Goal: Task Accomplishment & Management: Complete application form

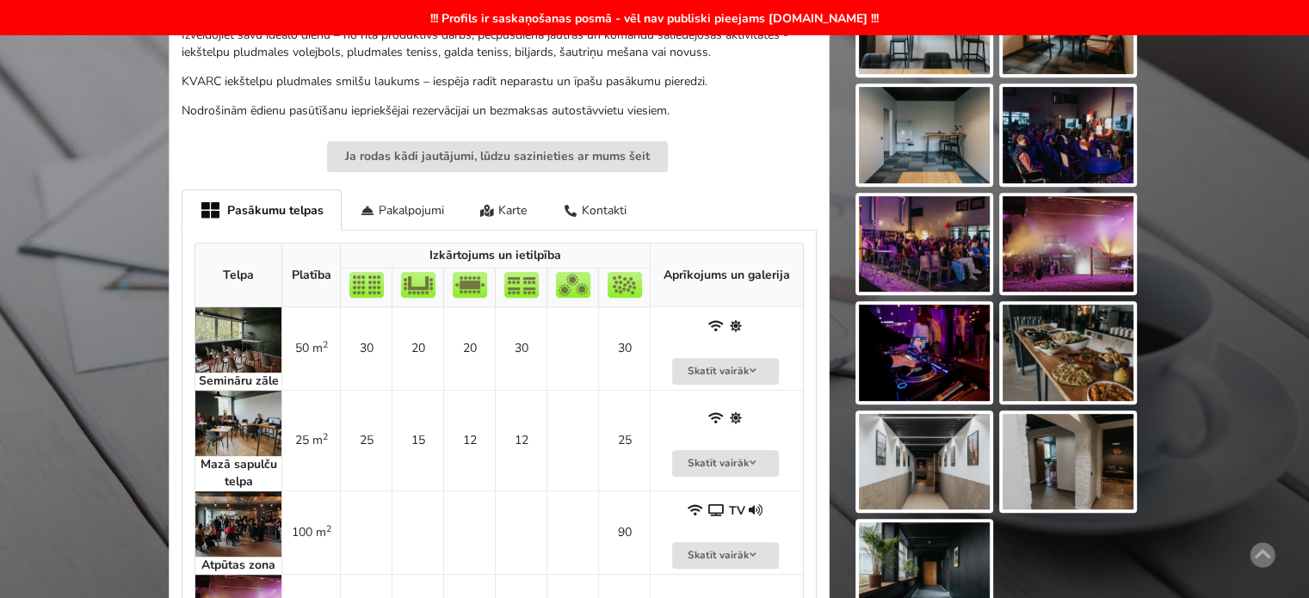
scroll to position [947, 0]
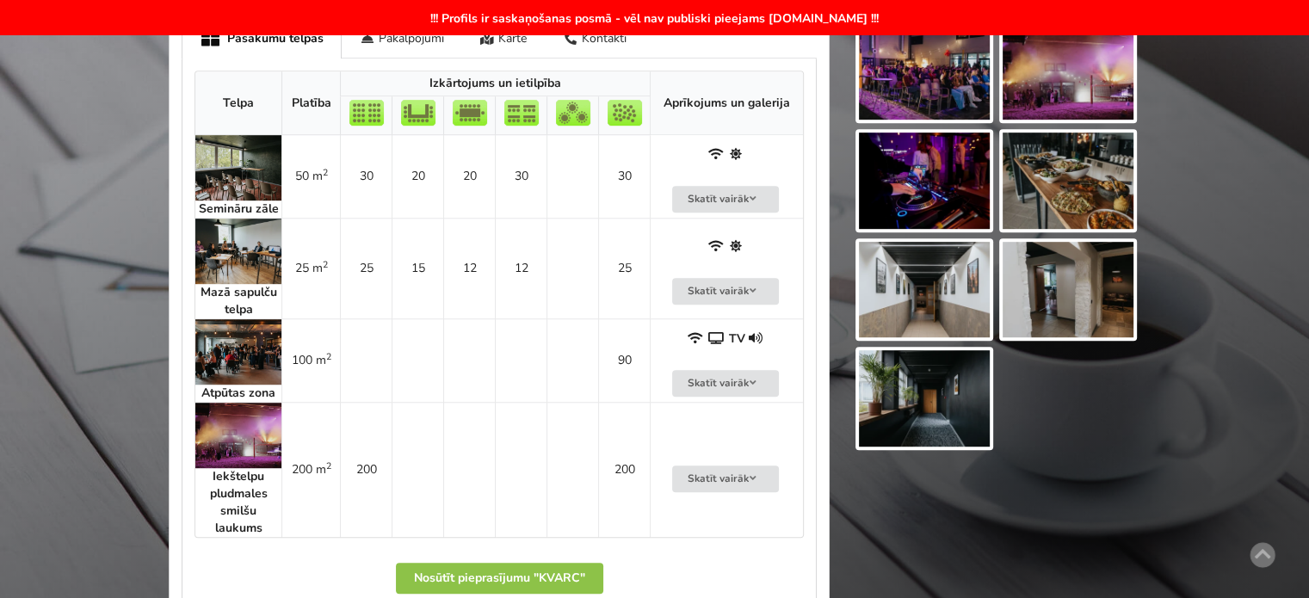
click at [261, 295] on strong "Mazā sapulču telpa" at bounding box center [239, 301] width 77 height 34
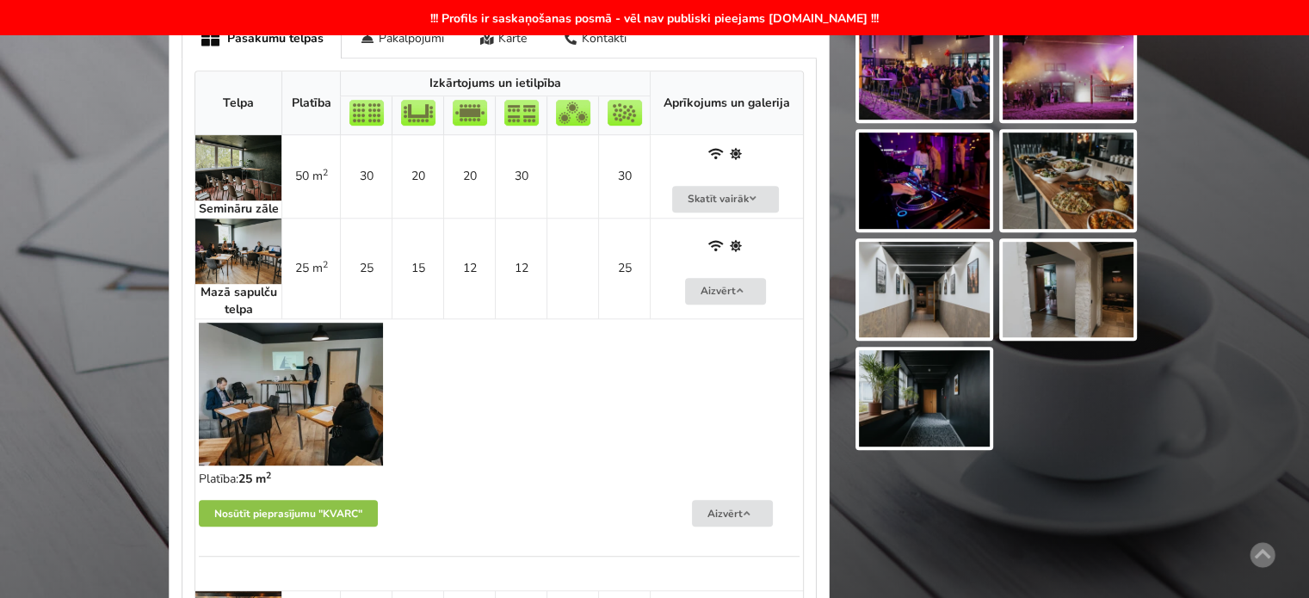
click at [286, 274] on td "25 m 2" at bounding box center [310, 268] width 59 height 101
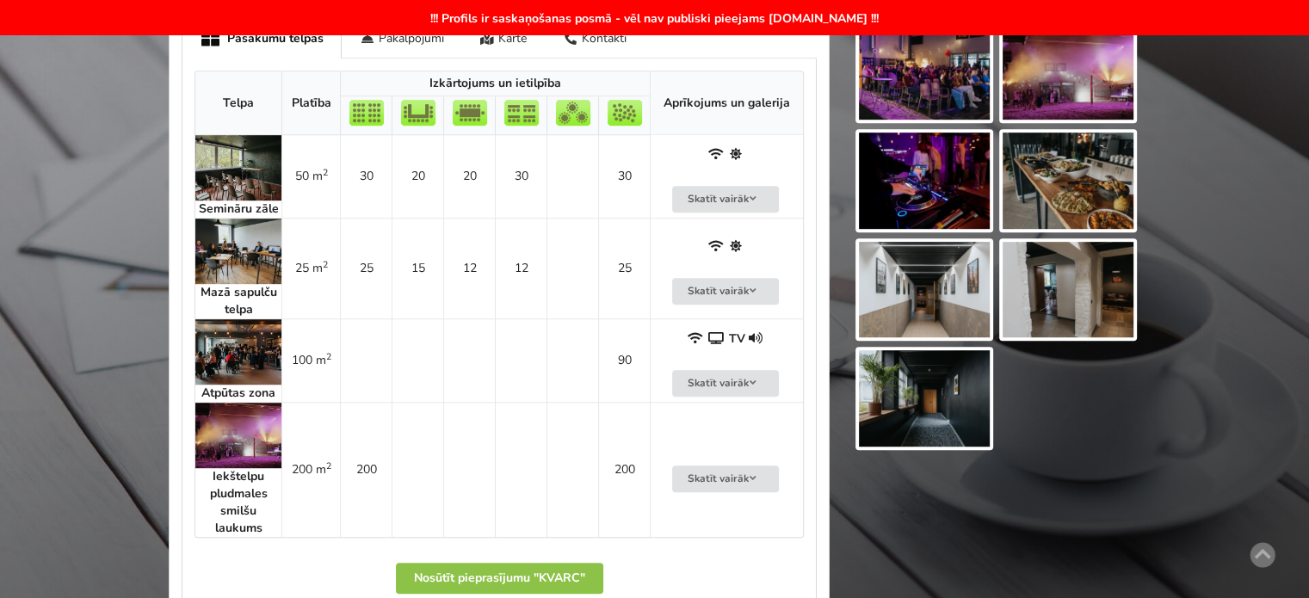
click at [286, 255] on td "25 m 2" at bounding box center [310, 268] width 59 height 101
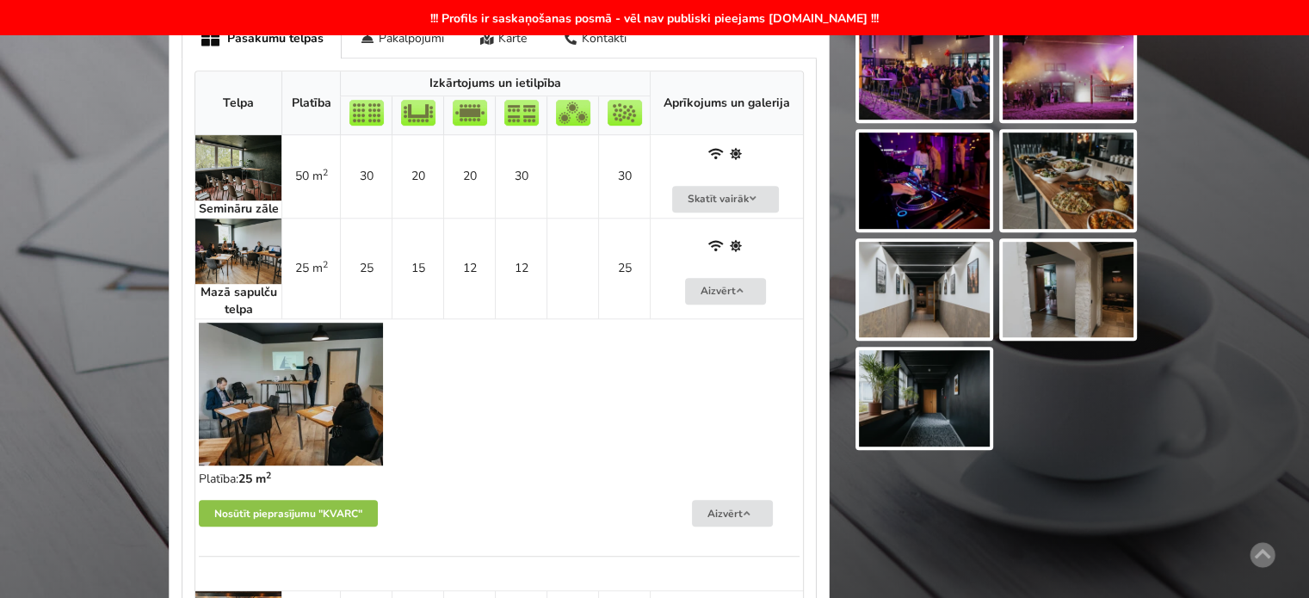
click at [286, 255] on td "25 m 2" at bounding box center [310, 268] width 59 height 101
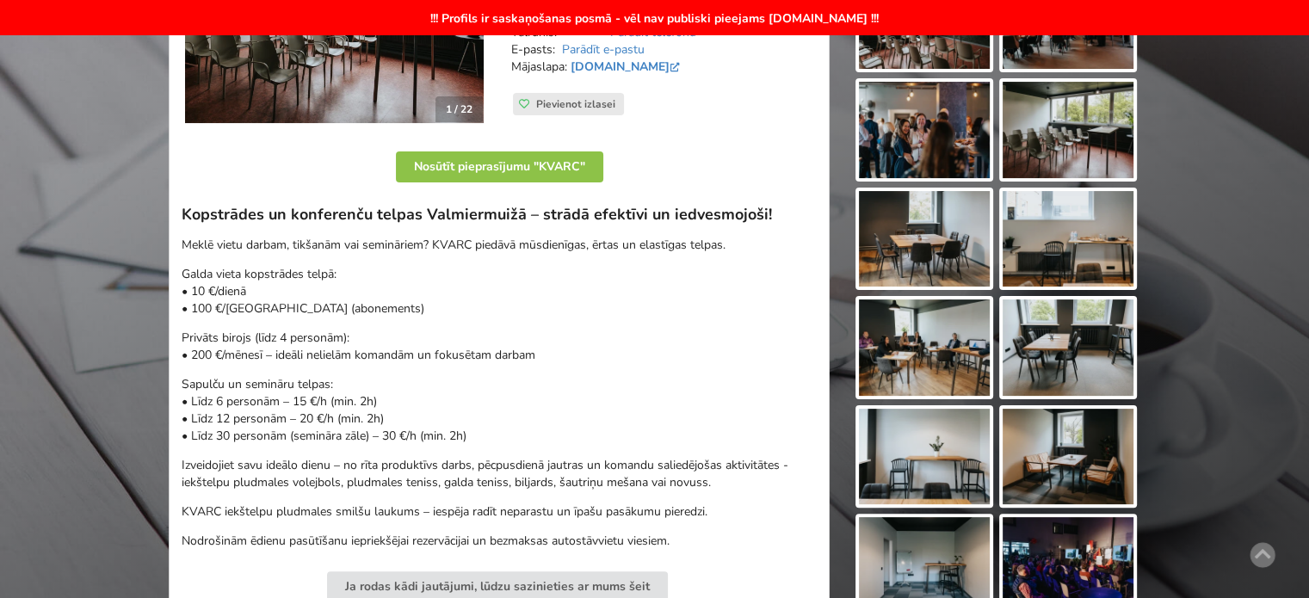
scroll to position [258, 0]
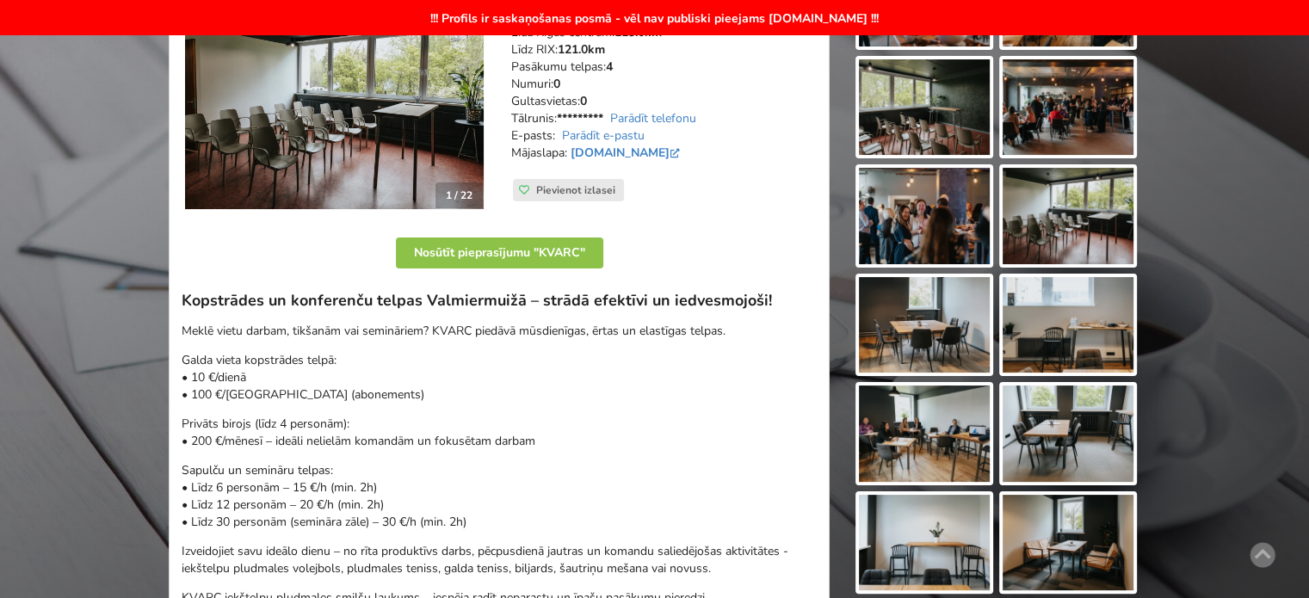
click at [1065, 442] on img at bounding box center [1068, 434] width 131 height 96
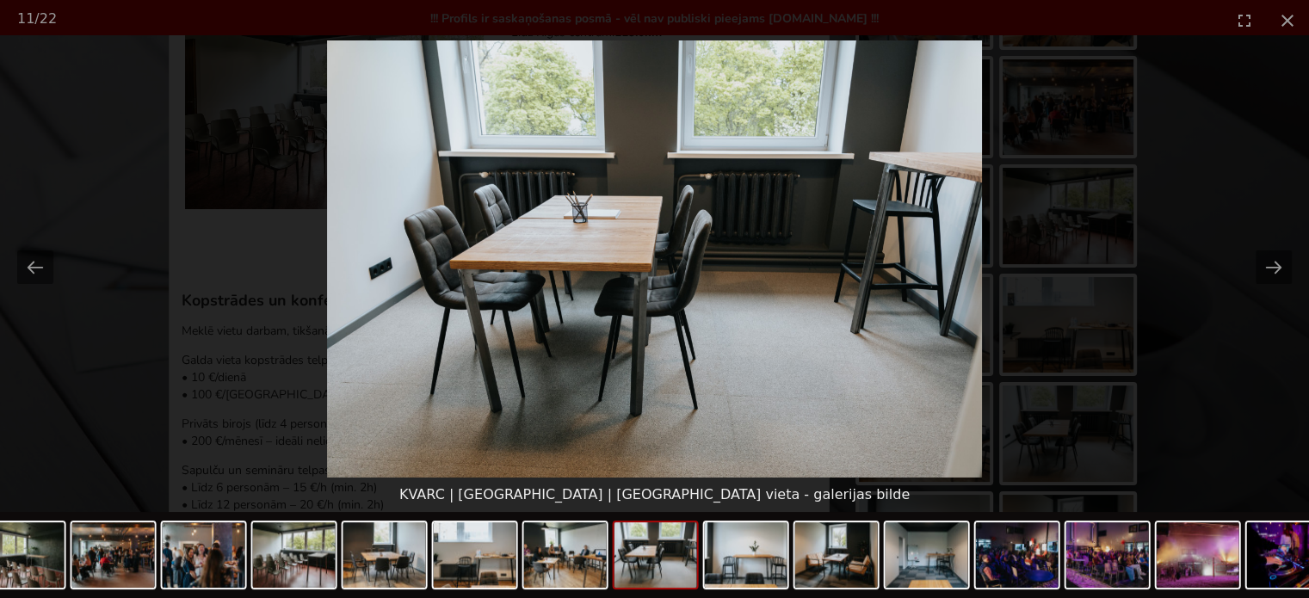
click at [1221, 398] on picture at bounding box center [654, 258] width 1309 height 437
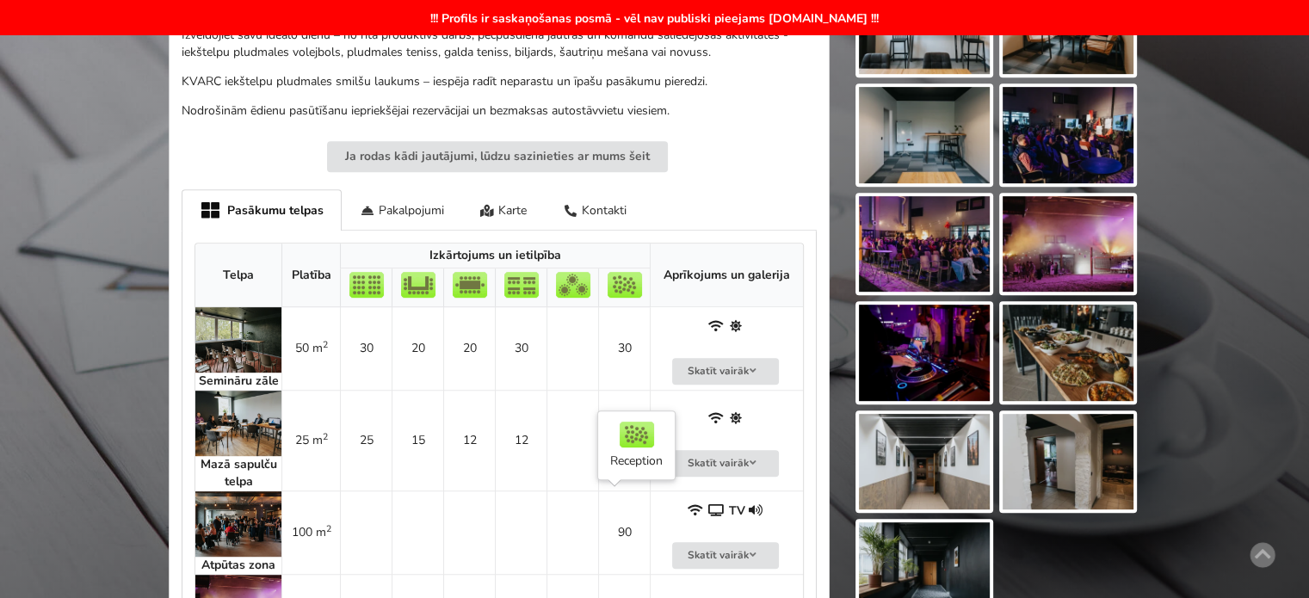
scroll to position [861, 0]
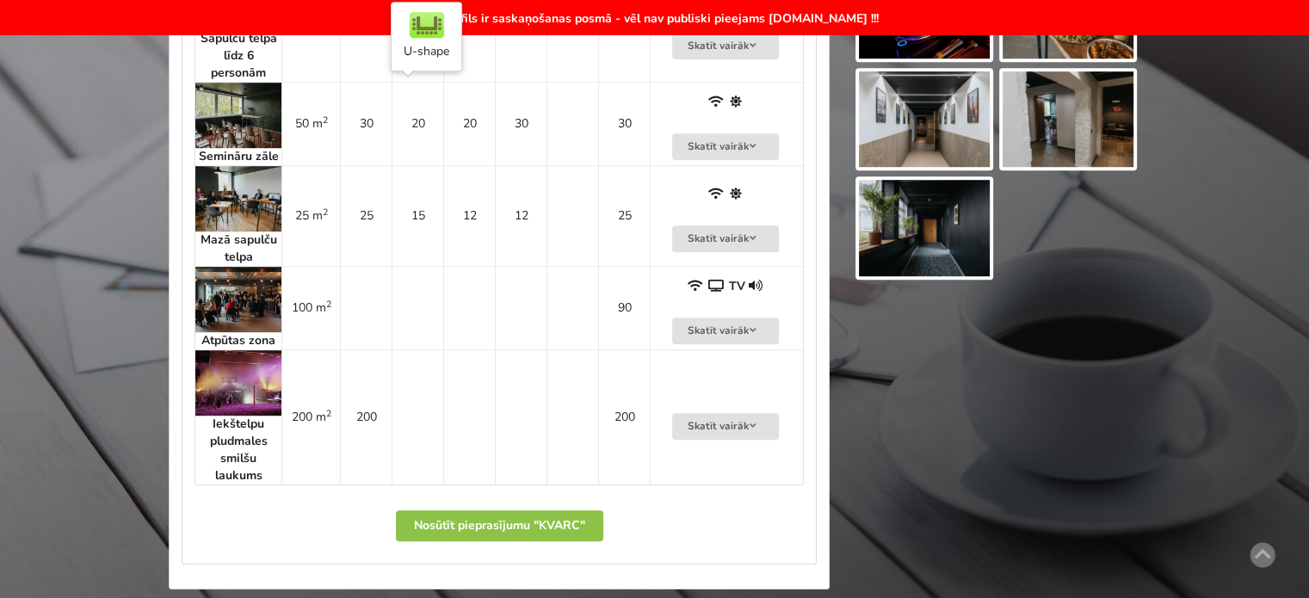
scroll to position [859, 0]
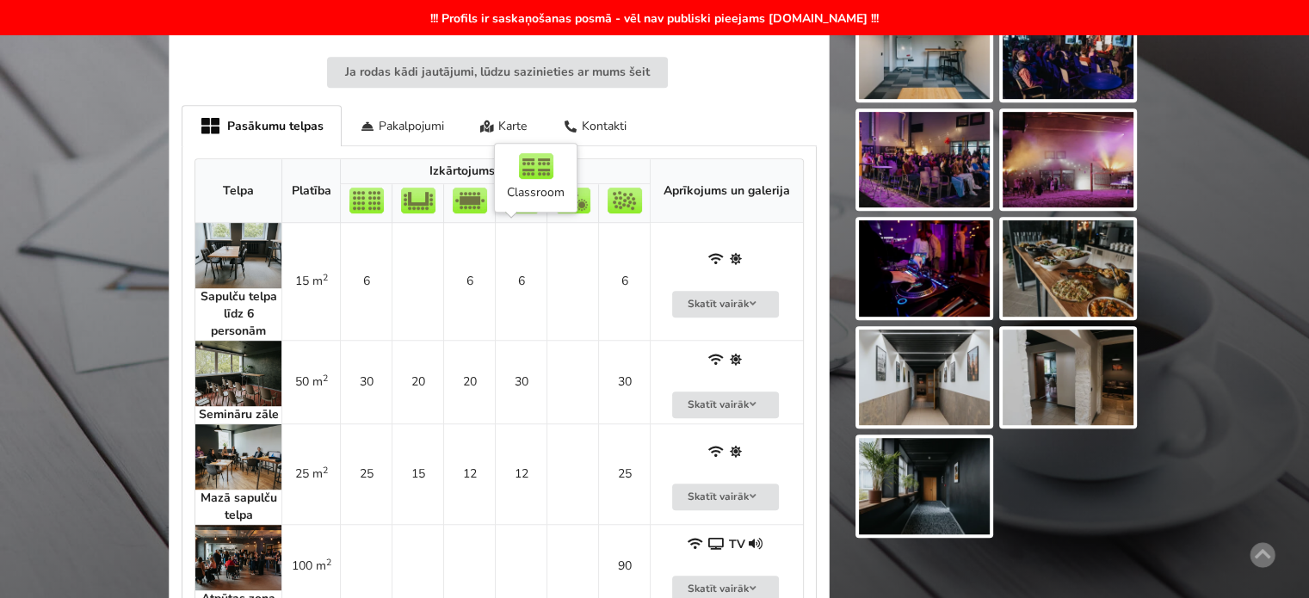
click at [519, 293] on td "6" at bounding box center [521, 281] width 52 height 117
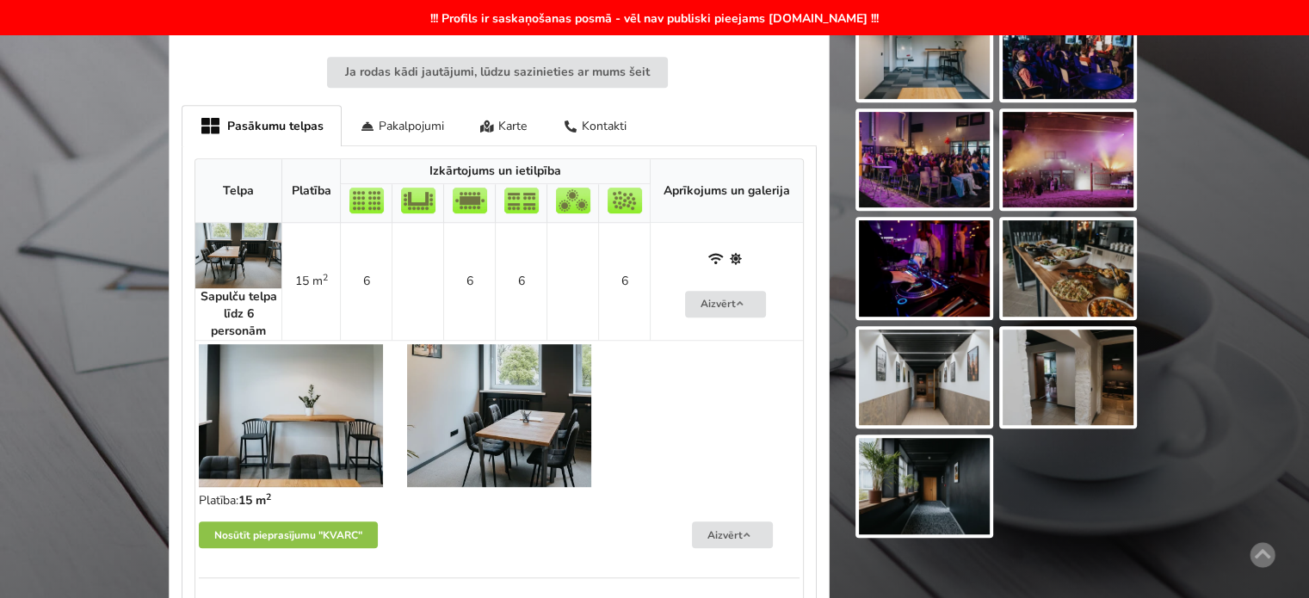
click at [489, 427] on img at bounding box center [499, 415] width 184 height 143
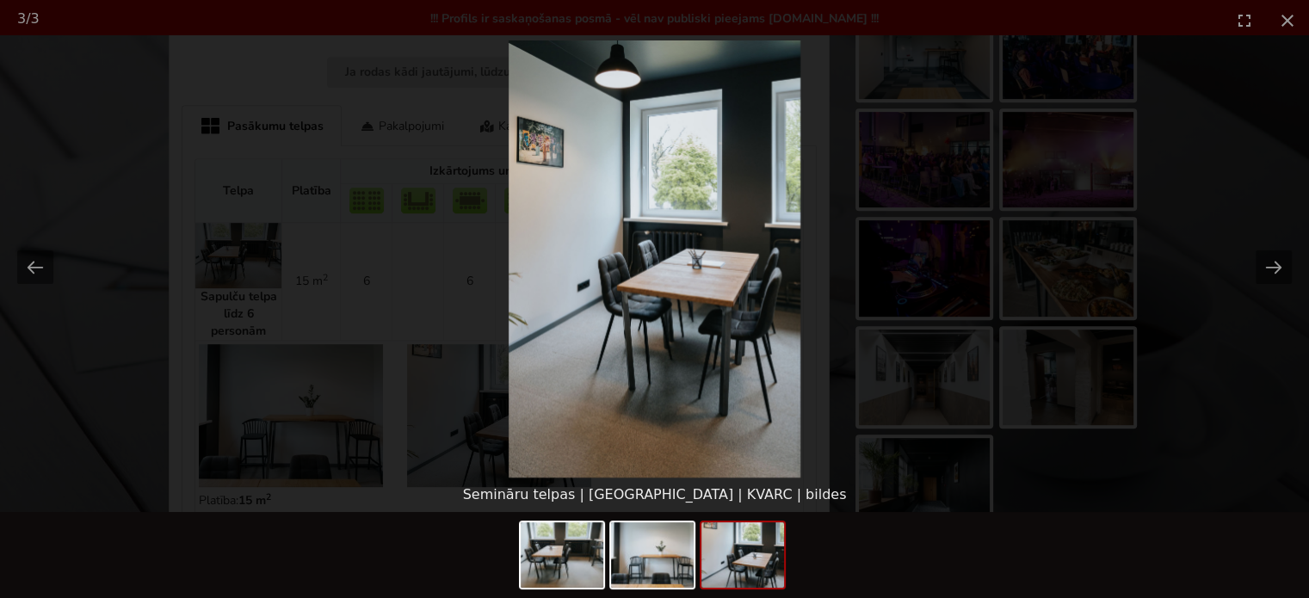
scroll to position [0, 0]
click at [1228, 408] on picture at bounding box center [654, 258] width 1309 height 437
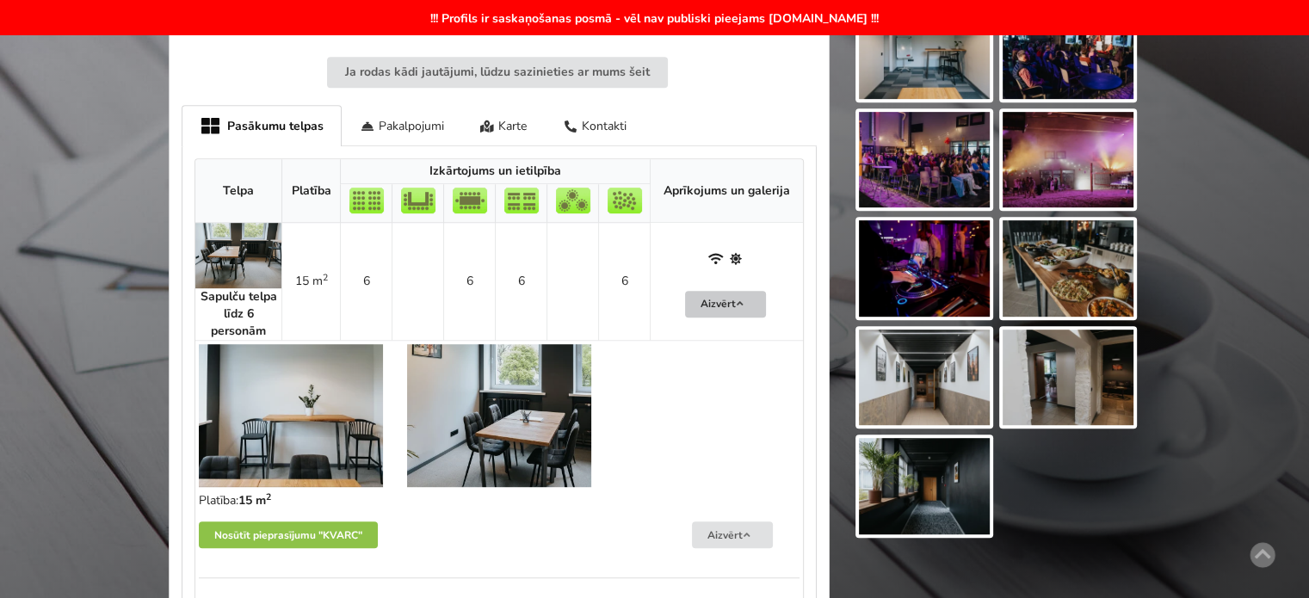
click at [751, 300] on button "Aizvērt" at bounding box center [725, 304] width 81 height 27
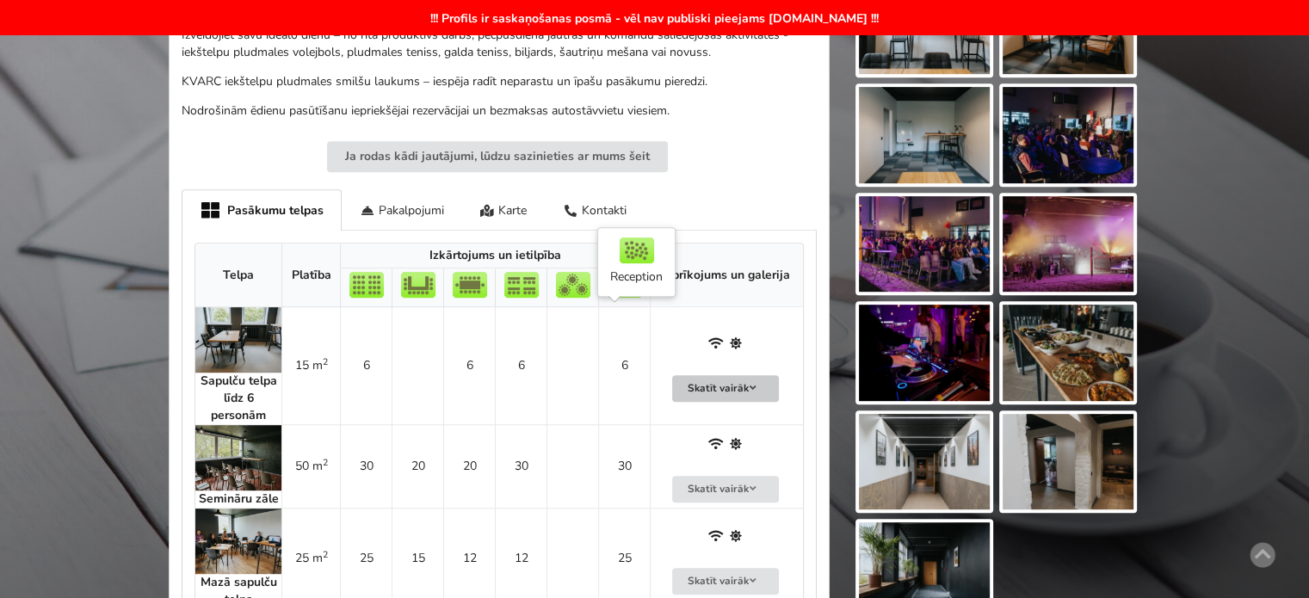
scroll to position [344, 0]
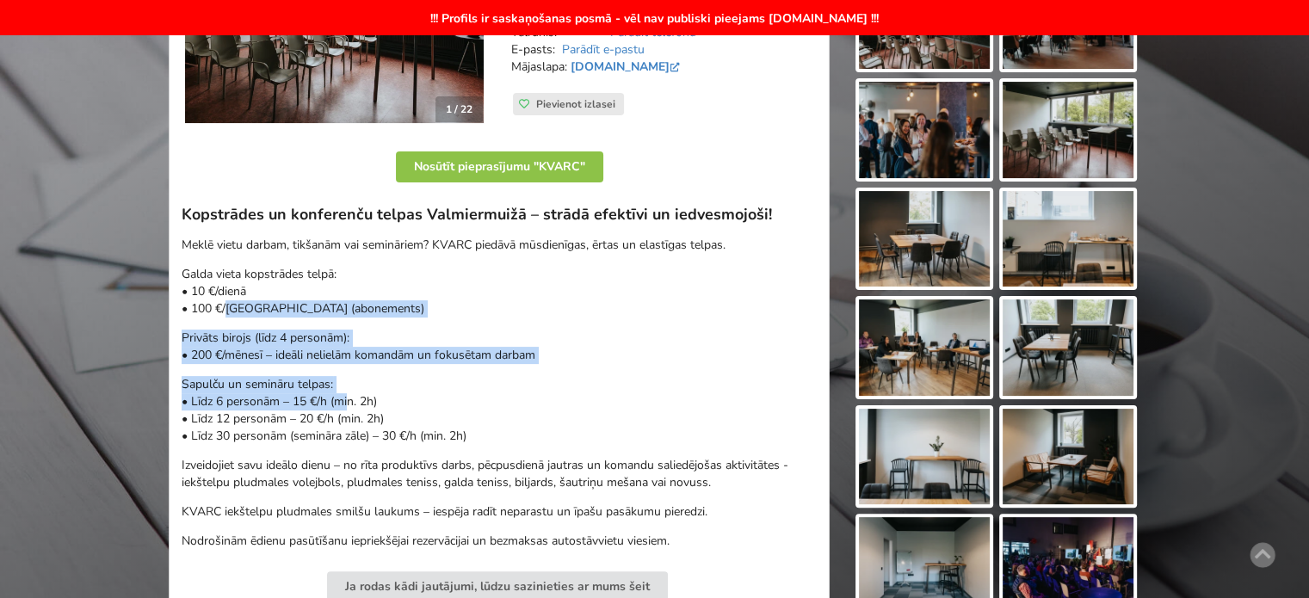
drag, startPoint x: 232, startPoint y: 315, endPoint x: 348, endPoint y: 412, distance: 151.5
click at [346, 411] on div "Kopstrādes un konferenču telpas Valmiermuižā – strādā efektīvi un iedvesmojoši!…" at bounding box center [499, 377] width 635 height 345
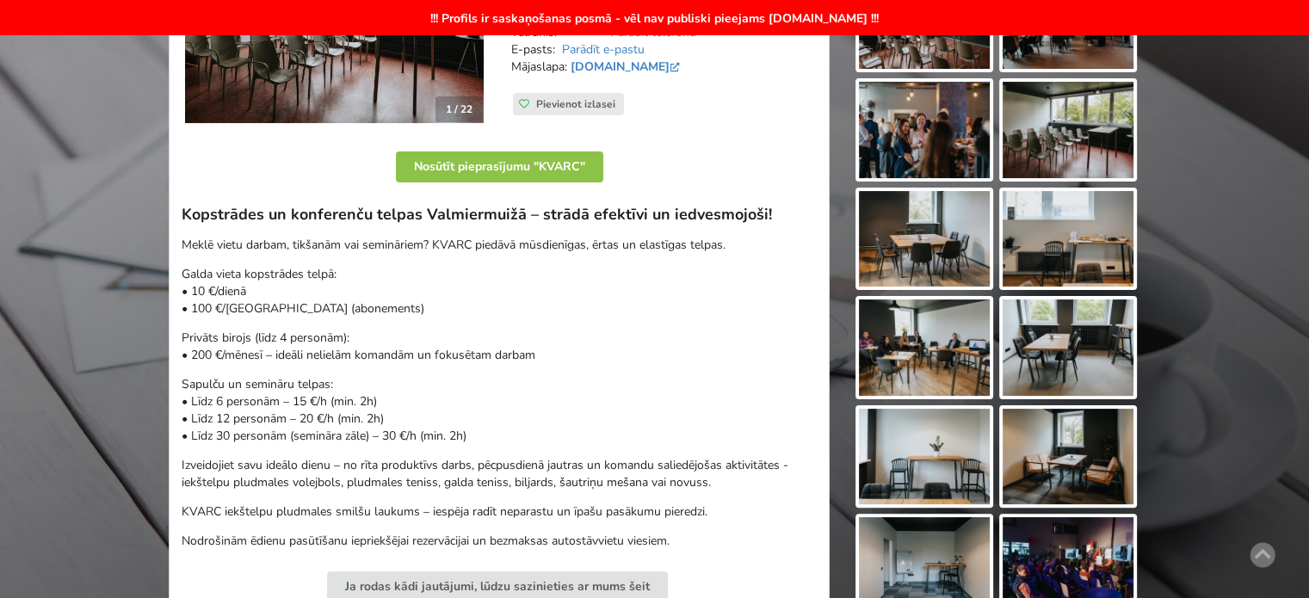
click at [349, 412] on p "Sapulču un semināru telpas: • Līdz 6 personām – 15 €/h (min. 2h) • Līdz 12 pers…" at bounding box center [499, 410] width 635 height 69
drag, startPoint x: 344, startPoint y: 436, endPoint x: 244, endPoint y: 386, distance: 112.0
click at [248, 390] on p "Sapulču un semināru telpas: • Līdz 6 personām – 15 €/h (min. 2h) • Līdz 12 pers…" at bounding box center [499, 410] width 635 height 69
click at [244, 386] on p "Sapulču un semināru telpas: • Līdz 6 personām – 15 €/h (min. 2h) • Līdz 12 pers…" at bounding box center [499, 410] width 635 height 69
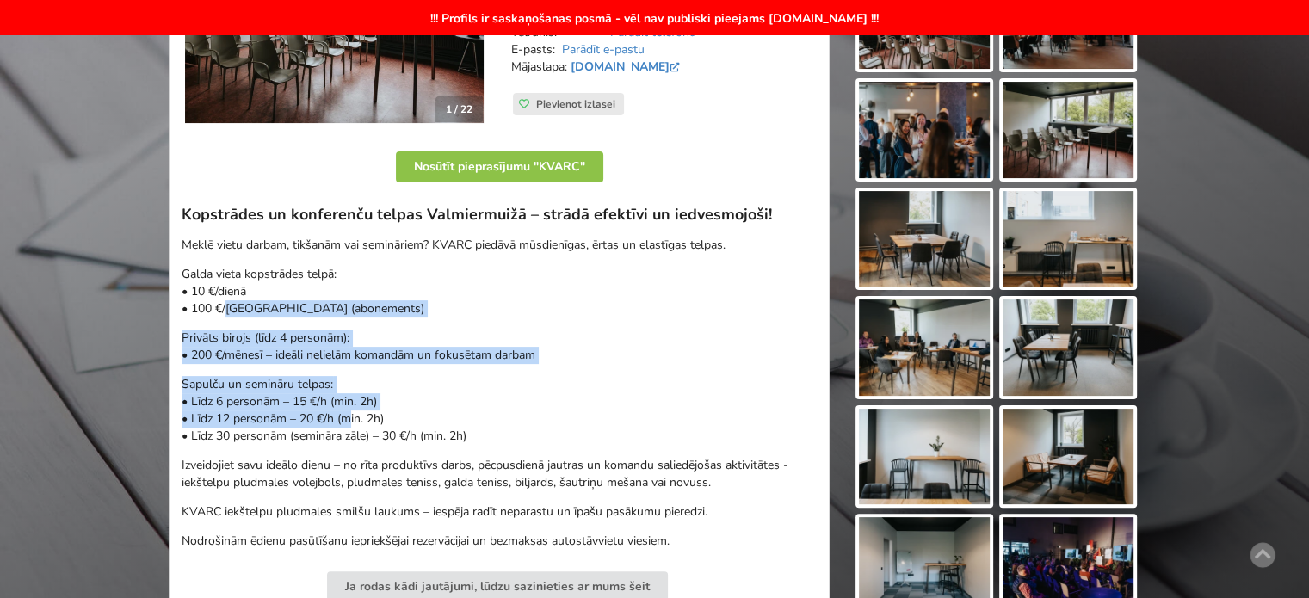
drag, startPoint x: 220, startPoint y: 312, endPoint x: 348, endPoint y: 427, distance: 171.9
click at [341, 424] on div "Kopstrādes un konferenču telpas Valmiermuižā – strādā efektīvi un iedvesmojoši!…" at bounding box center [499, 377] width 635 height 345
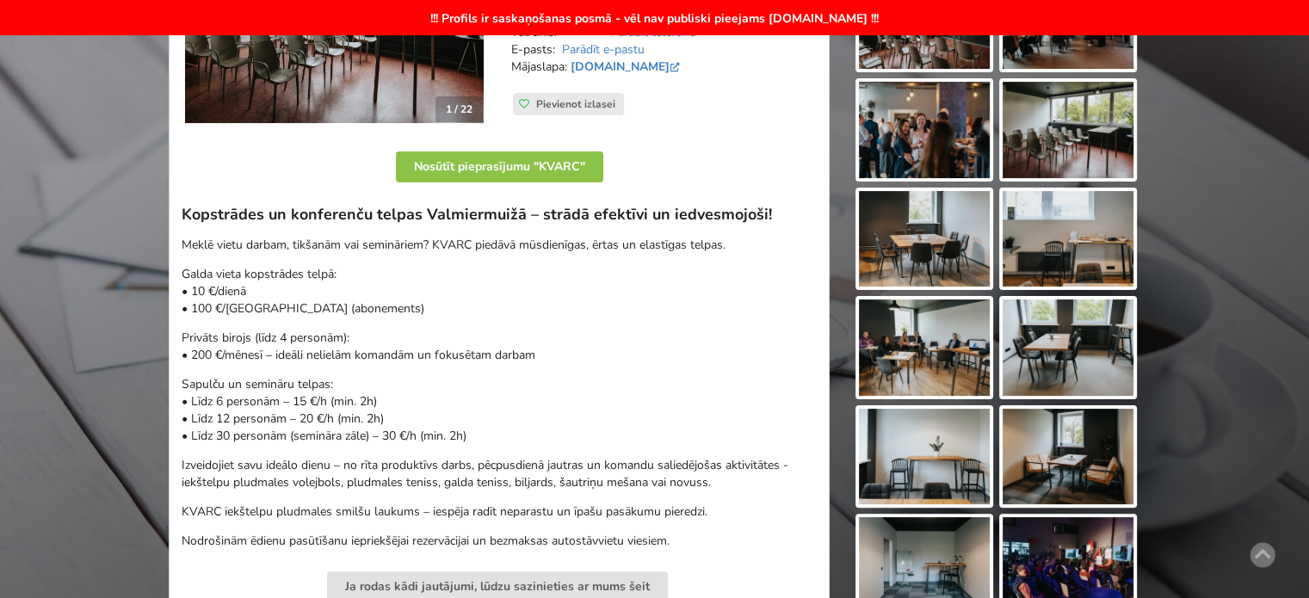
click at [348, 427] on p "Sapulču un semināru telpas: • Līdz 6 personām – 15 €/h (min. 2h) • Līdz 12 pers…" at bounding box center [499, 410] width 635 height 69
click at [298, 425] on p "Sapulču un semināru telpas: • Līdz 6 personām – 15 €/h (min. 2h) • Līdz 12 pers…" at bounding box center [499, 410] width 635 height 69
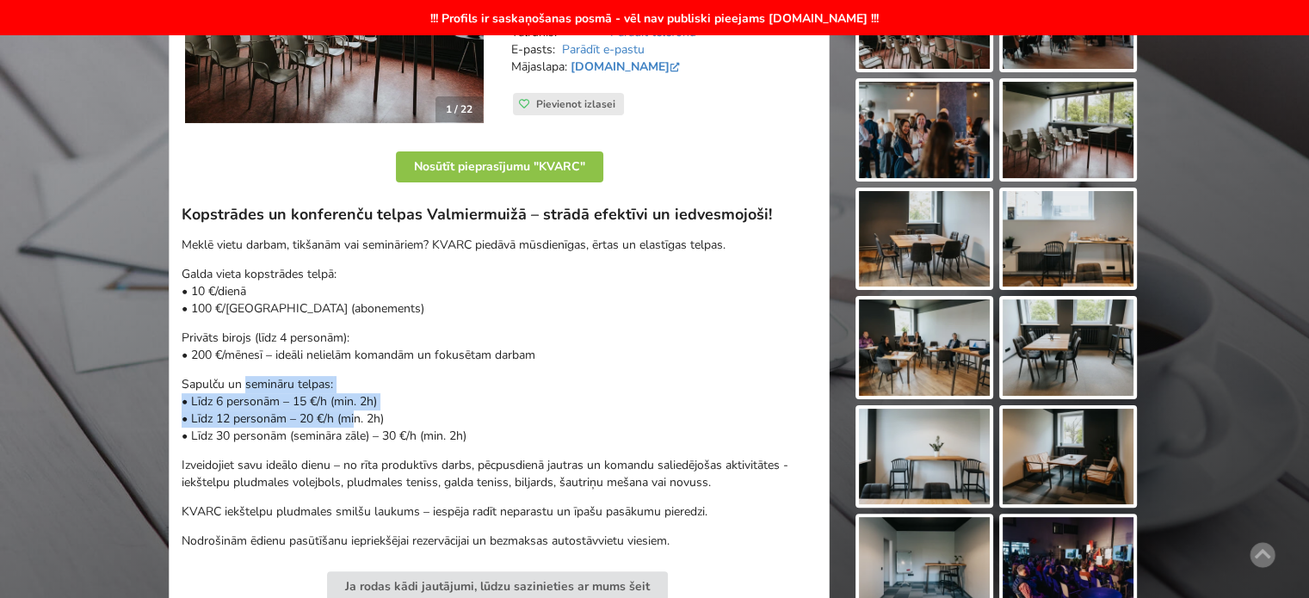
drag, startPoint x: 246, startPoint y: 383, endPoint x: 352, endPoint y: 417, distance: 111.1
click at [351, 417] on p "Sapulču un semināru telpas: • Līdz 6 personām – 15 €/h (min. 2h) • Līdz 12 pers…" at bounding box center [499, 410] width 635 height 69
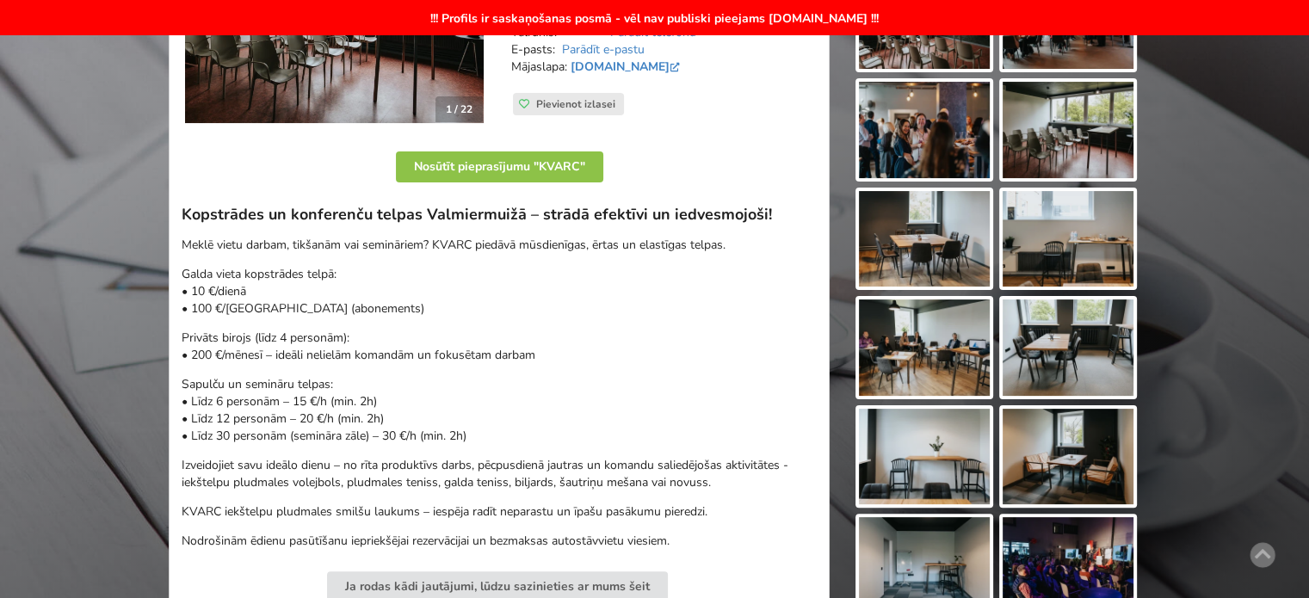
click at [356, 419] on p "Sapulču un semināru telpas: • Līdz 6 personām – 15 €/h (min. 2h) • Līdz 12 pers…" at bounding box center [499, 410] width 635 height 69
drag, startPoint x: 413, startPoint y: 433, endPoint x: 264, endPoint y: 405, distance: 151.6
click at [269, 405] on p "Sapulču un semināru telpas: • Līdz 6 personām – 15 €/h (min. 2h) • Līdz 12 pers…" at bounding box center [499, 410] width 635 height 69
click at [257, 399] on p "Sapulču un semināru telpas: • Līdz 6 personām – 15 €/h (min. 2h) • Līdz 12 pers…" at bounding box center [499, 410] width 635 height 69
drag, startPoint x: 282, startPoint y: 405, endPoint x: 339, endPoint y: 421, distance: 58.9
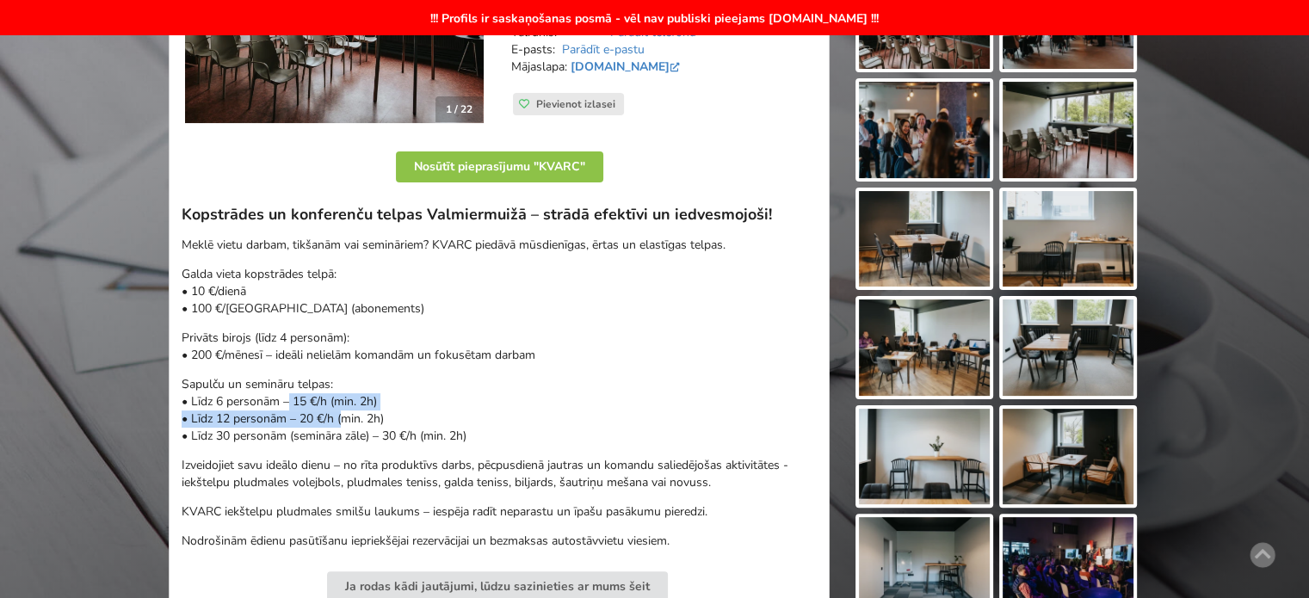
click at [339, 421] on p "Sapulču un semināru telpas: • Līdz 6 personām – 15 €/h (min. 2h) • Līdz 12 pers…" at bounding box center [499, 410] width 635 height 69
click at [367, 430] on p "Sapulču un semināru telpas: • Līdz 6 personām – 15 €/h (min. 2h) • Līdz 12 pers…" at bounding box center [499, 410] width 635 height 69
drag, startPoint x: 397, startPoint y: 443, endPoint x: 228, endPoint y: 399, distance: 174.6
click at [231, 399] on p "Sapulču un semināru telpas: • Līdz 6 personām – 15 €/h (min. 2h) • Līdz 12 pers…" at bounding box center [499, 410] width 635 height 69
click at [220, 395] on p "Sapulču un semināru telpas: • Līdz 6 personām – 15 €/h (min. 2h) • Līdz 12 pers…" at bounding box center [499, 410] width 635 height 69
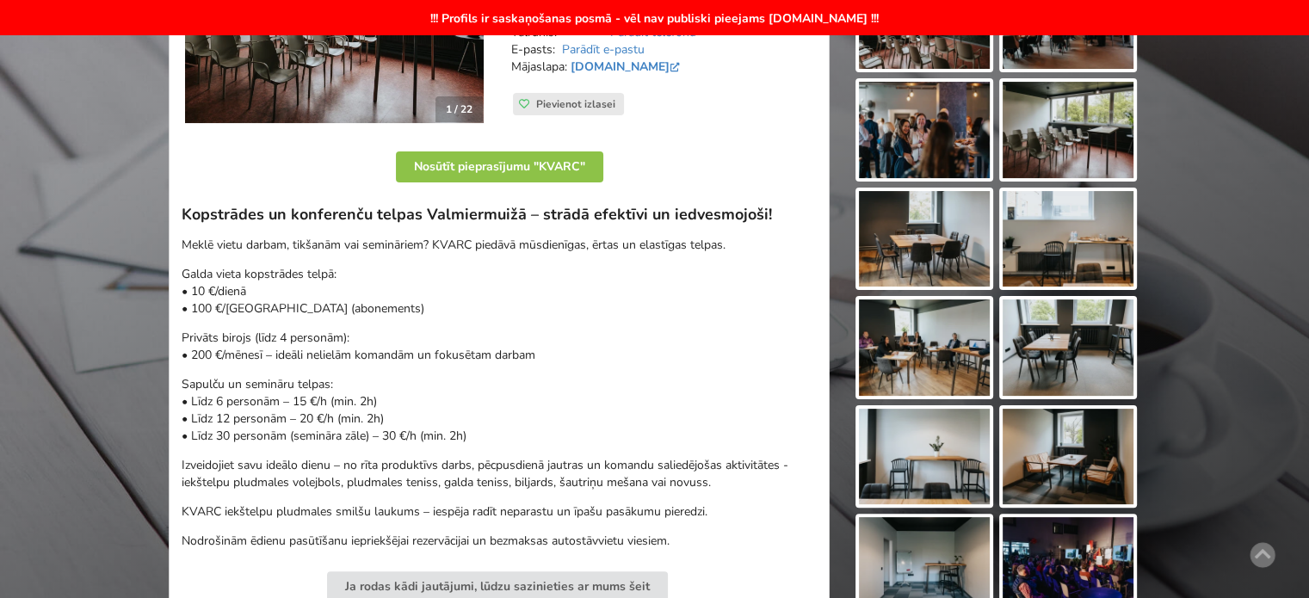
drag, startPoint x: 240, startPoint y: 270, endPoint x: 327, endPoint y: 312, distance: 96.6
click at [322, 308] on p "Galda vieta kopstrādes telpā: • 10 €/dienā • 100 €/mēnesī (abonements)" at bounding box center [499, 292] width 635 height 52
click at [327, 312] on p "Galda vieta kopstrādes telpā: • 10 €/dienā • 100 €/mēnesī (abonements)" at bounding box center [499, 292] width 635 height 52
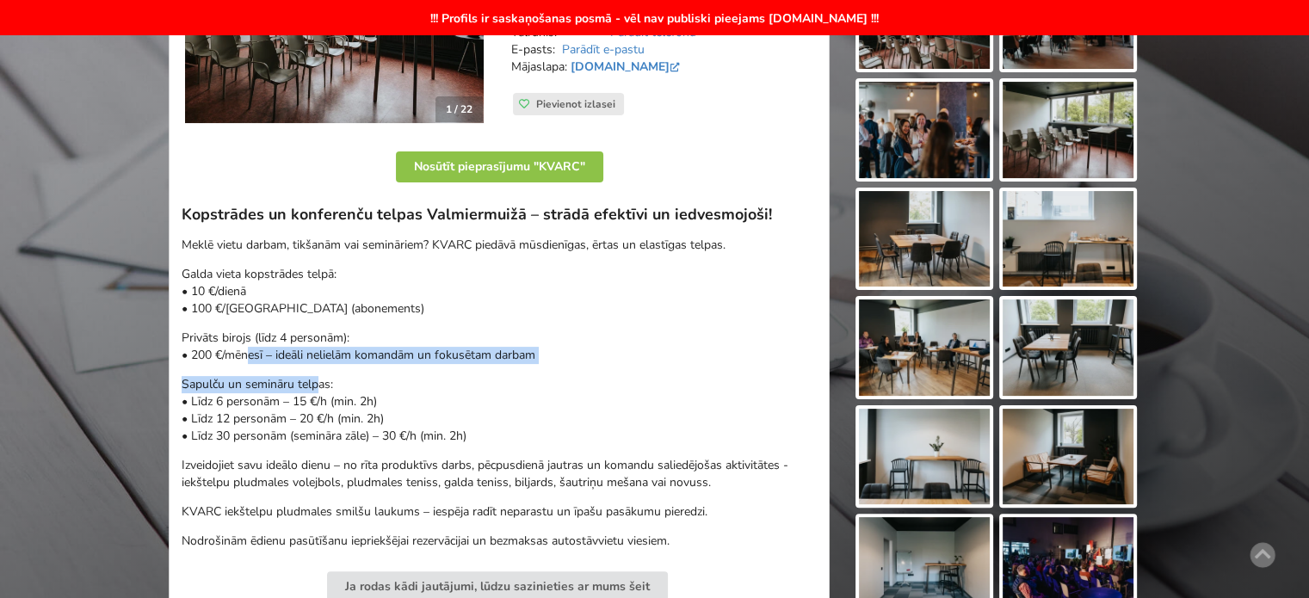
drag, startPoint x: 239, startPoint y: 359, endPoint x: 350, endPoint y: 395, distance: 116.8
click at [343, 392] on div "Kopstrādes un konferenču telpas Valmiermuižā – strādā efektīvi un iedvesmojoši!…" at bounding box center [499, 377] width 635 height 345
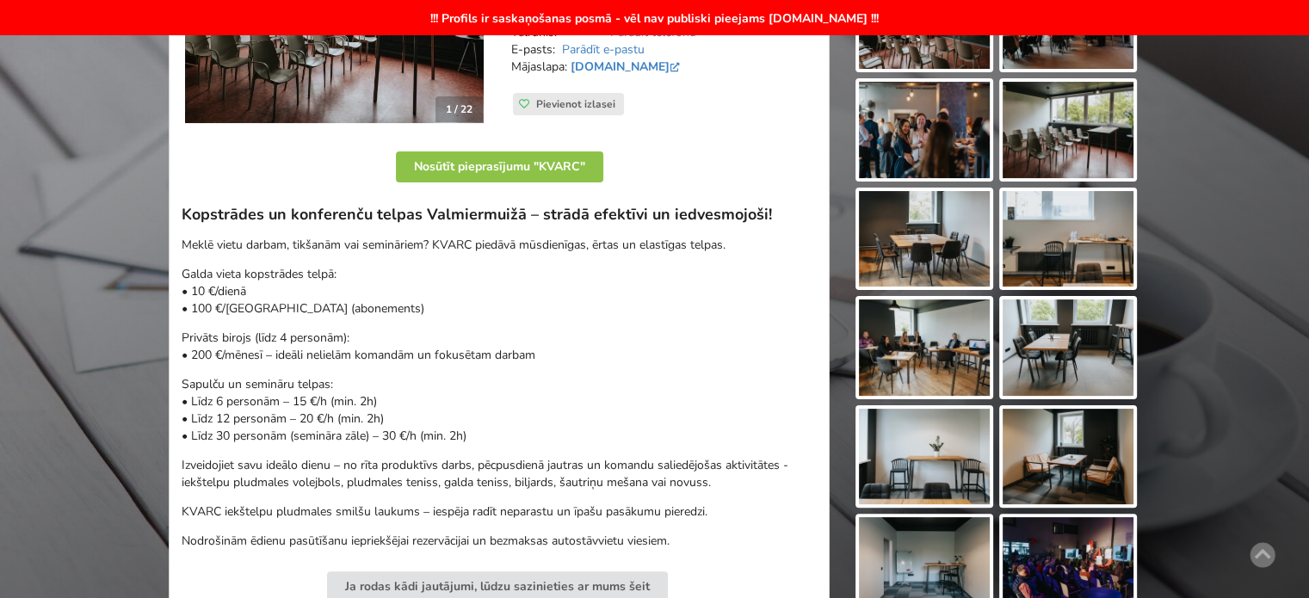
click at [369, 409] on p "Sapulču un semināru telpas: • Līdz 6 personām – 15 €/h (min. 2h) • Līdz 12 pers…" at bounding box center [499, 410] width 635 height 69
drag, startPoint x: 399, startPoint y: 442, endPoint x: 269, endPoint y: 405, distance: 136.2
click at [271, 405] on p "Sapulču un semināru telpas: • Līdz 6 personām – 15 €/h (min. 2h) • Līdz 12 pers…" at bounding box center [499, 410] width 635 height 69
click at [262, 402] on p "Sapulču un semināru telpas: • Līdz 6 personām – 15 €/h (min. 2h) • Līdz 12 pers…" at bounding box center [499, 410] width 635 height 69
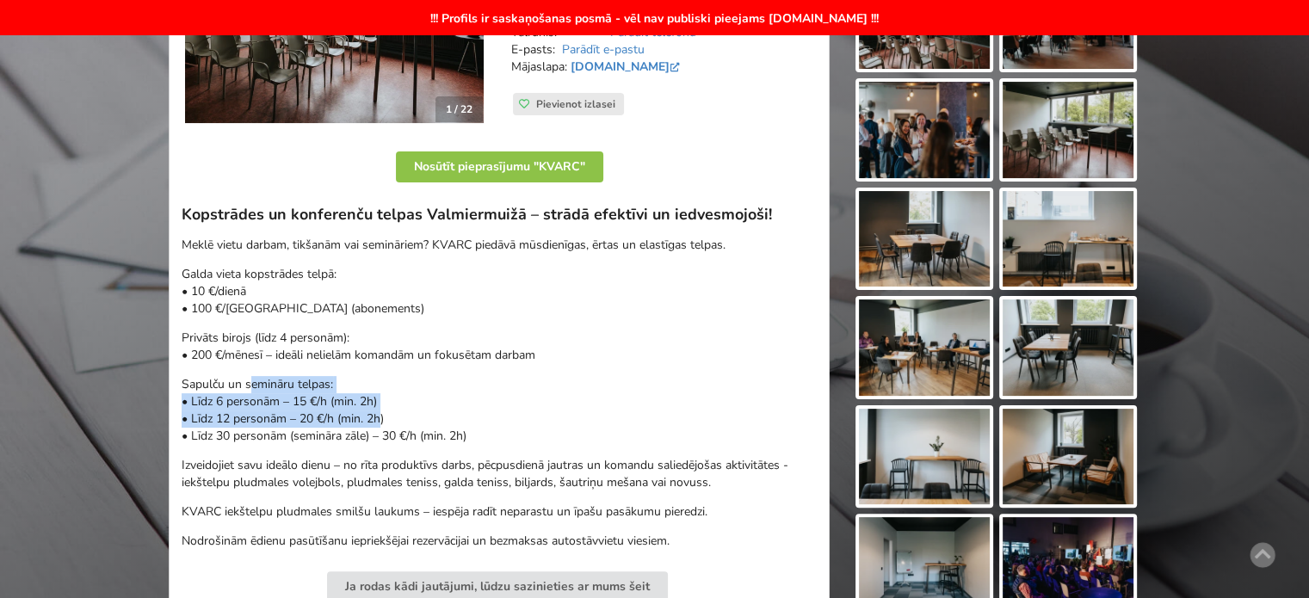
drag, startPoint x: 344, startPoint y: 410, endPoint x: 429, endPoint y: 431, distance: 87.1
click at [417, 429] on p "Sapulču un semināru telpas: • Līdz 6 personām – 15 €/h (min. 2h) • Līdz 12 pers…" at bounding box center [499, 410] width 635 height 69
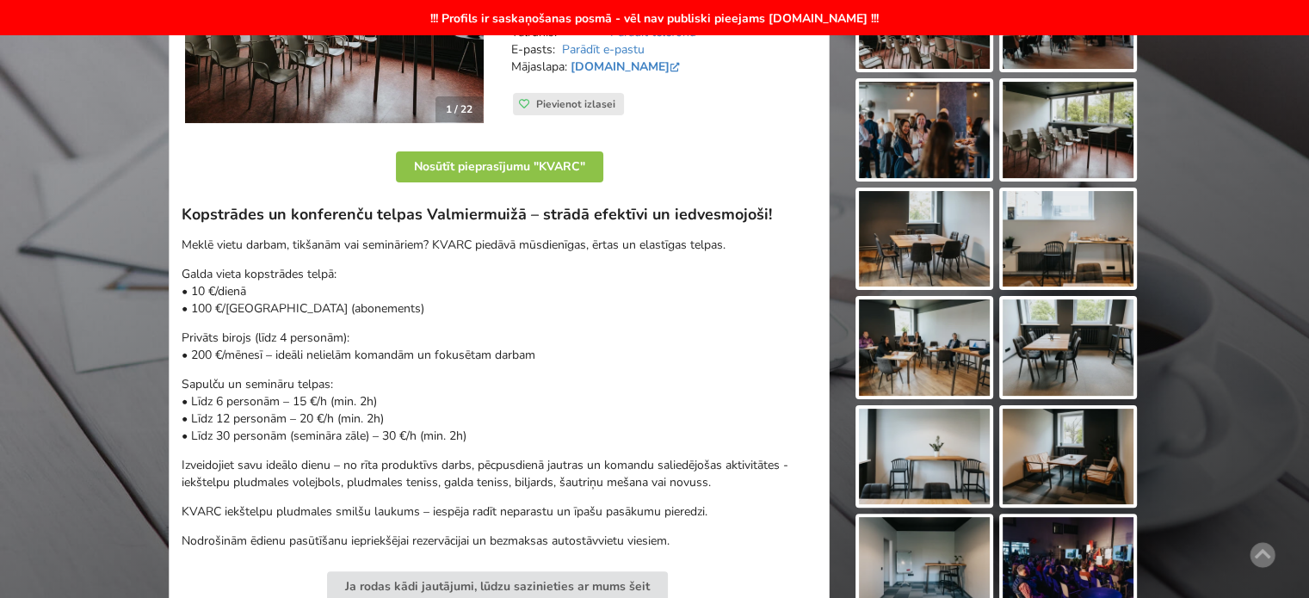
drag, startPoint x: 429, startPoint y: 431, endPoint x: 530, endPoint y: 448, distance: 102.9
click at [431, 431] on p "Sapulču un semināru telpas: • Līdz 6 personām – 15 €/h (min. 2h) • Līdz 12 pers…" at bounding box center [499, 410] width 635 height 69
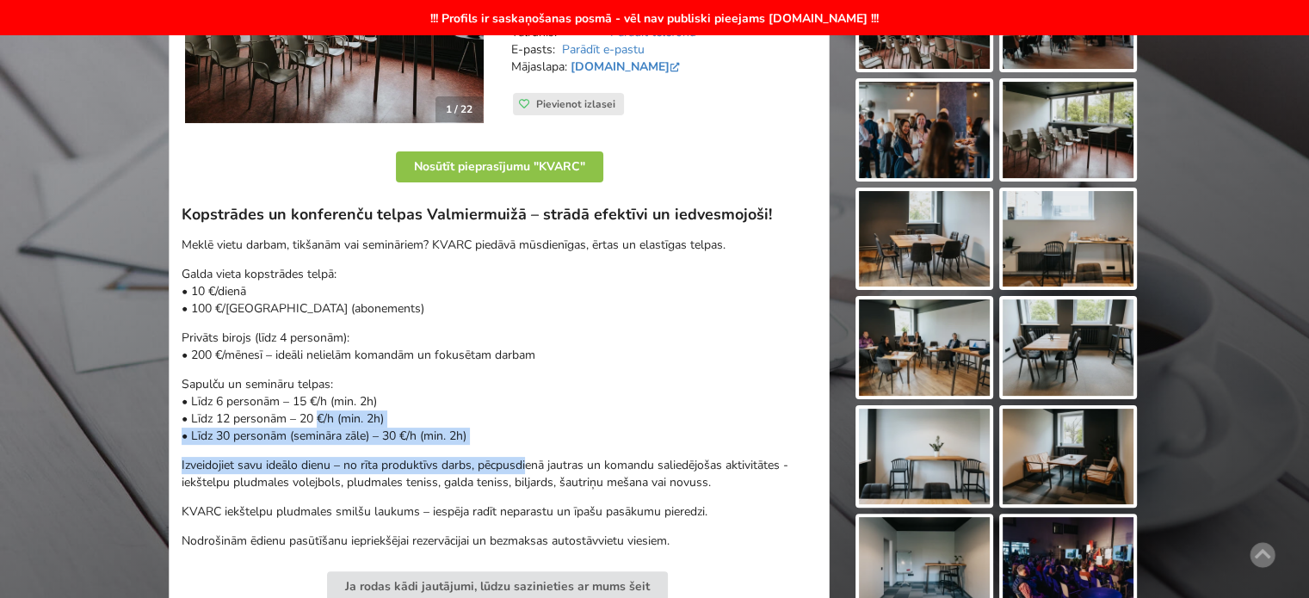
drag, startPoint x: 527, startPoint y: 448, endPoint x: 272, endPoint y: 409, distance: 257.7
click at [294, 415] on div "Kopstrādes un konferenču telpas Valmiermuižā – strādā efektīvi un iedvesmojoši!…" at bounding box center [499, 377] width 635 height 345
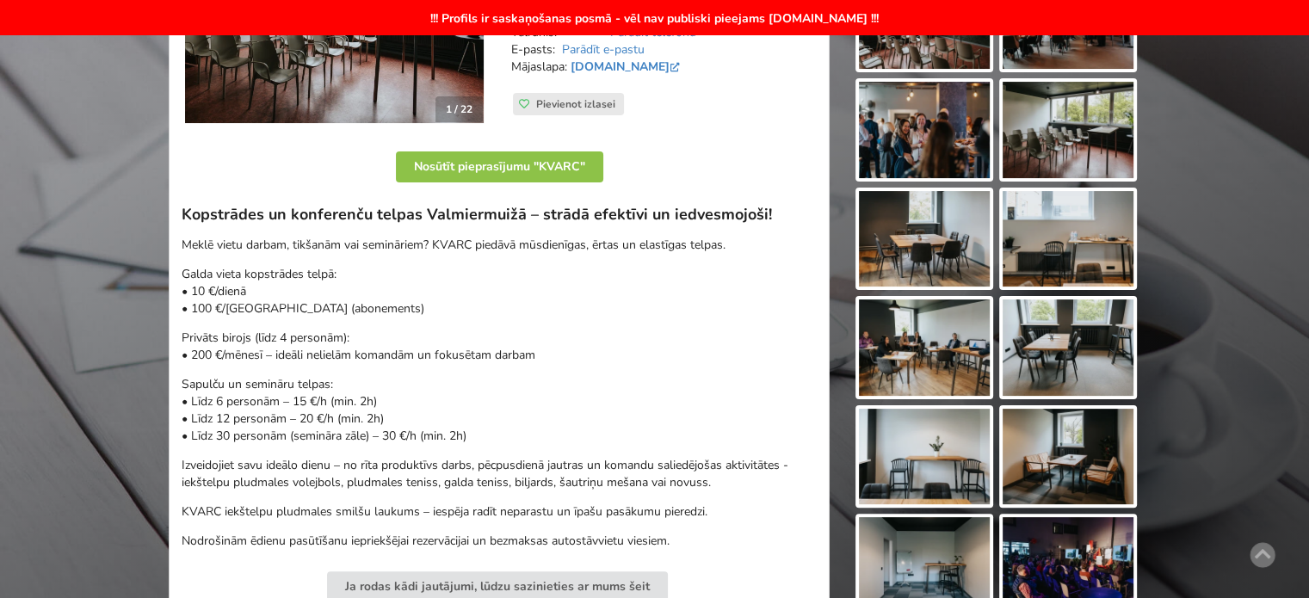
click at [271, 409] on p "Sapulču un semināru telpas: • Līdz 6 personām – 15 €/h (min. 2h) • Līdz 12 pers…" at bounding box center [499, 410] width 635 height 69
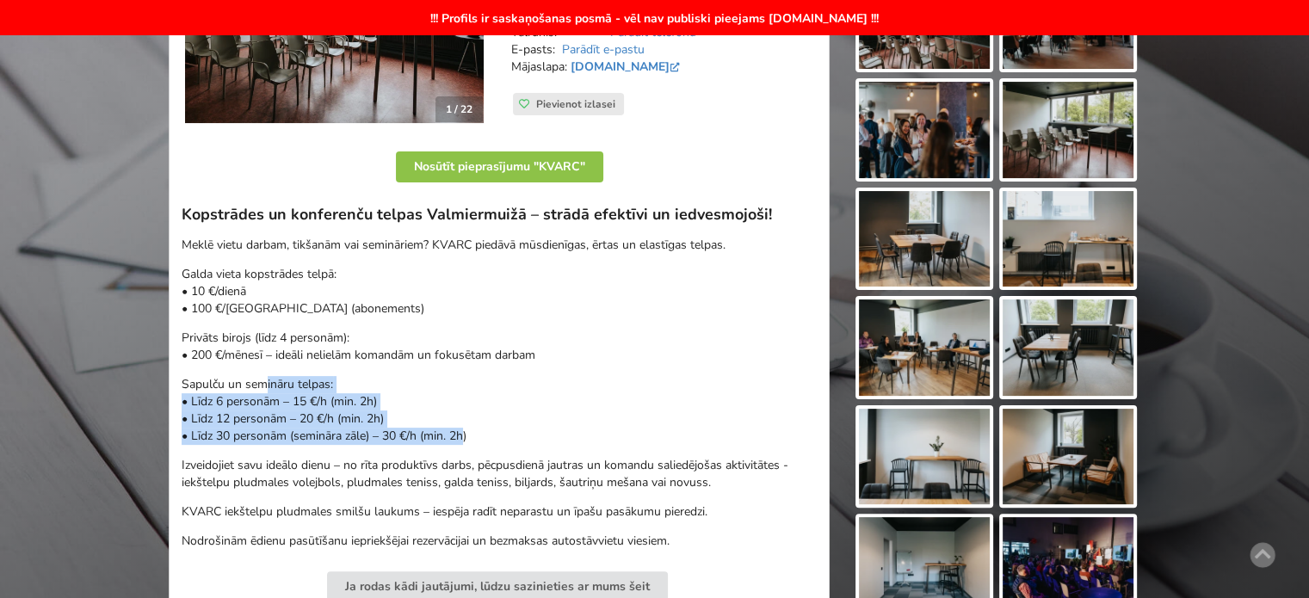
drag, startPoint x: 371, startPoint y: 409, endPoint x: 461, endPoint y: 437, distance: 94.7
click at [461, 436] on p "Sapulču un semināru telpas: • Līdz 6 personām – 15 €/h (min. 2h) • Līdz 12 pers…" at bounding box center [499, 410] width 635 height 69
drag, startPoint x: 461, startPoint y: 437, endPoint x: 517, endPoint y: 439, distance: 56.0
click at [461, 437] on p "Sapulču un semināru telpas: • Līdz 6 personām – 15 €/h (min. 2h) • Līdz 12 pers…" at bounding box center [499, 410] width 635 height 69
click at [267, 402] on p "Sapulču un semināru telpas: • Līdz 6 personām – 15 €/h (min. 2h) • Līdz 12 pers…" at bounding box center [499, 410] width 635 height 69
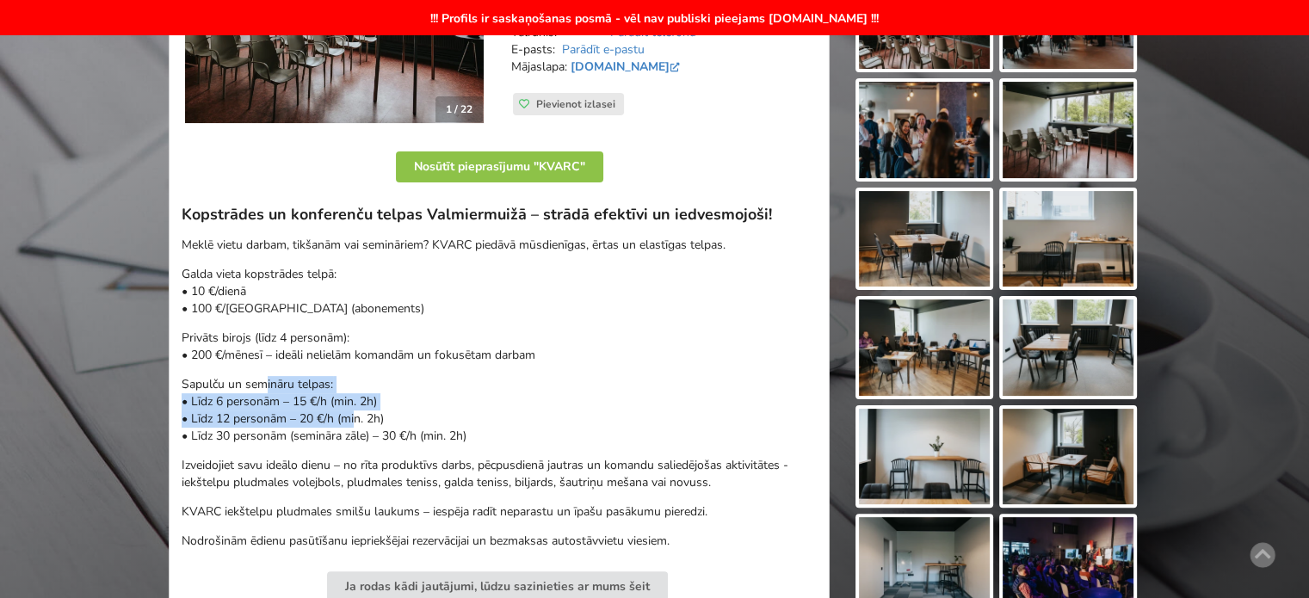
drag, startPoint x: 266, startPoint y: 390, endPoint x: 403, endPoint y: 440, distance: 145.7
click at [398, 439] on p "Sapulču un semināru telpas: • Līdz 6 personām – 15 €/h (min. 2h) • Līdz 12 pers…" at bounding box center [499, 410] width 635 height 69
click at [403, 440] on p "Sapulču un semināru telpas: • Līdz 6 personām – 15 €/h (min. 2h) • Līdz 12 pers…" at bounding box center [499, 410] width 635 height 69
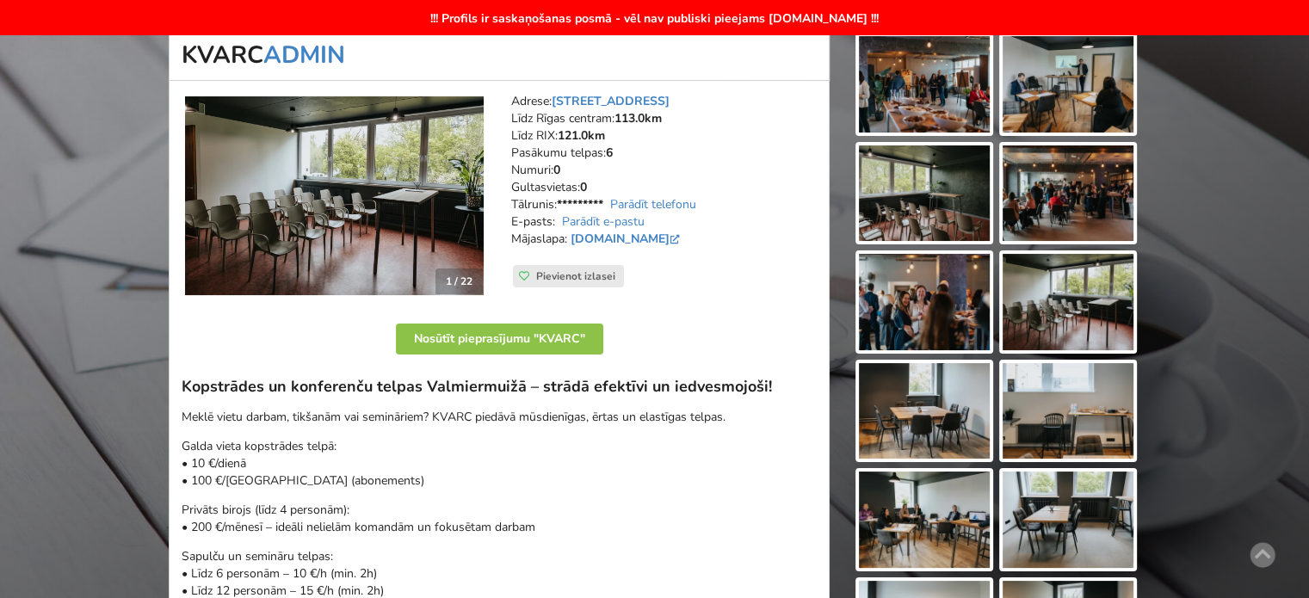
scroll to position [344, 0]
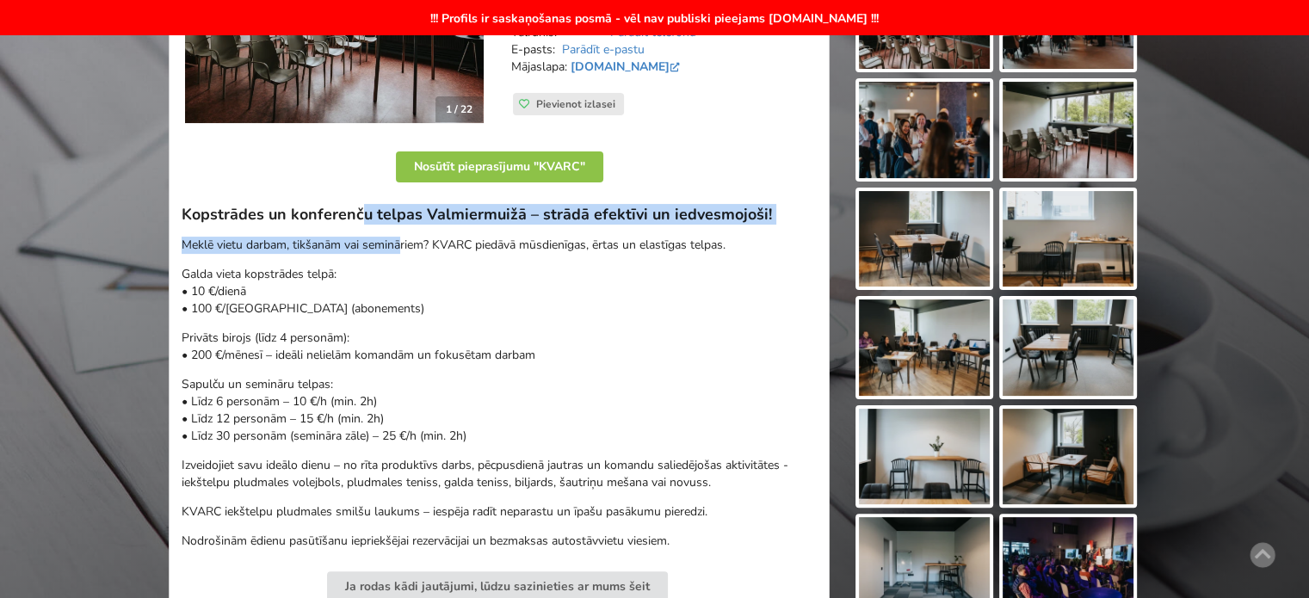
drag, startPoint x: 390, startPoint y: 244, endPoint x: 442, endPoint y: 305, distance: 80.6
click at [411, 262] on div "Kopstrādes un konferenču telpas Valmiermuižā – strādā efektīvi un iedvesmojoši!…" at bounding box center [499, 377] width 635 height 345
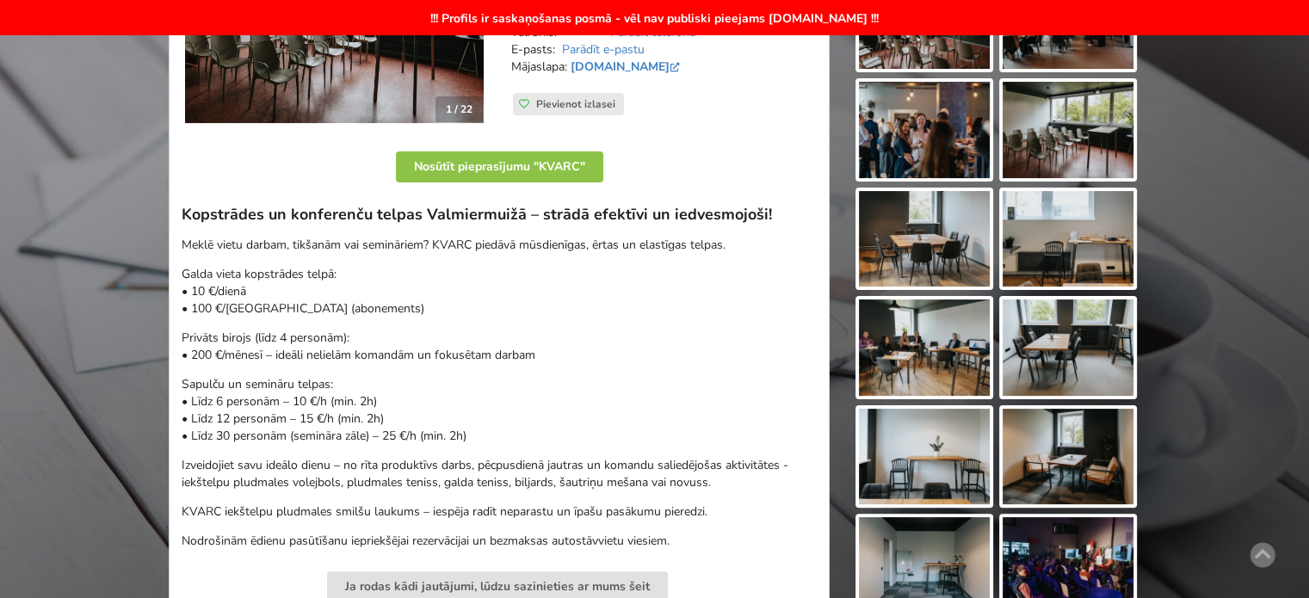
drag, startPoint x: 444, startPoint y: 313, endPoint x: 451, endPoint y: 326, distance: 14.6
click at [446, 317] on div "Kopstrādes un konferenču telpas Valmiermuižā – strādā efektīvi un iedvesmojoši!…" at bounding box center [499, 377] width 635 height 345
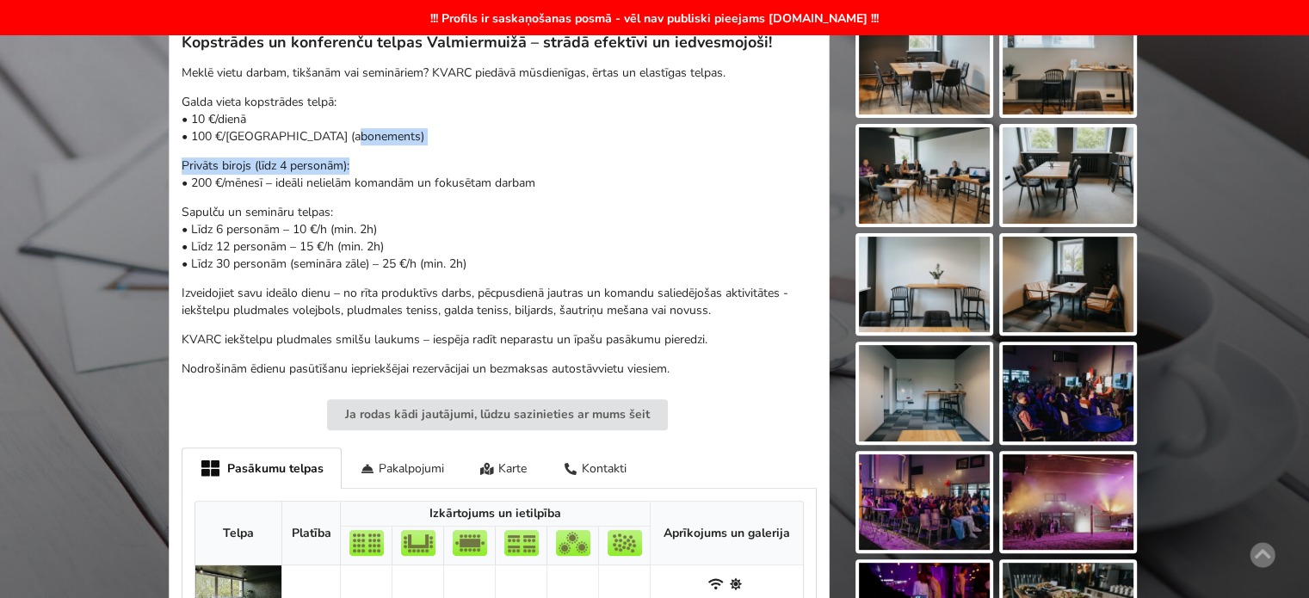
scroll to position [861, 0]
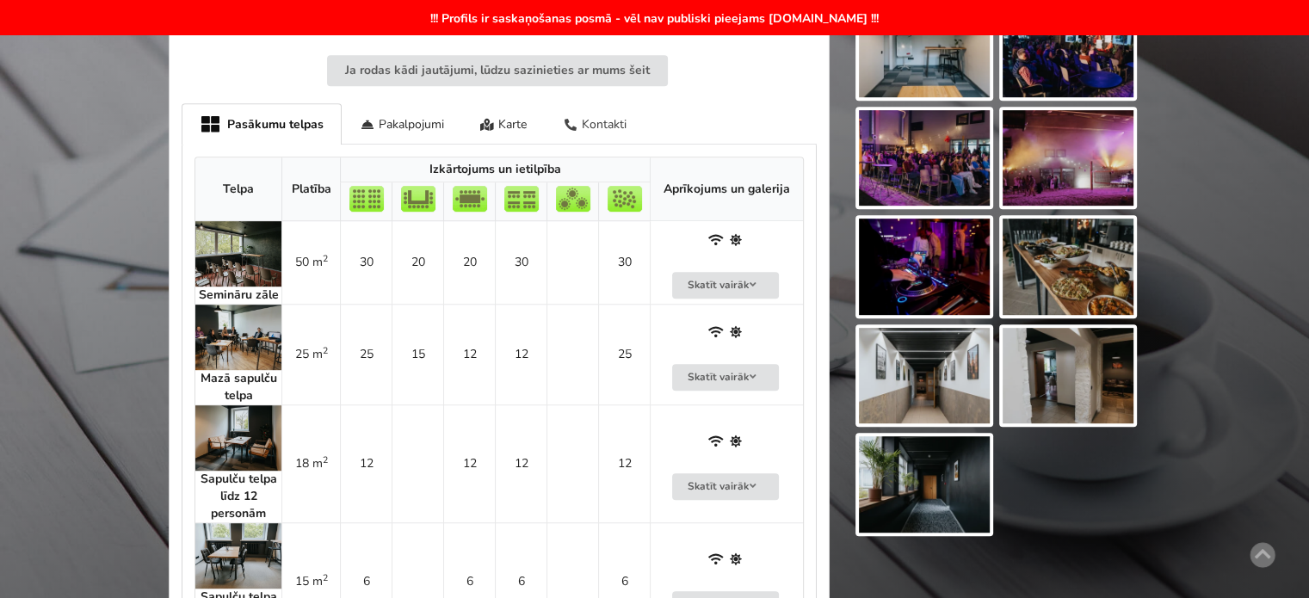
click at [602, 120] on div "Kontakti" at bounding box center [595, 123] width 100 height 40
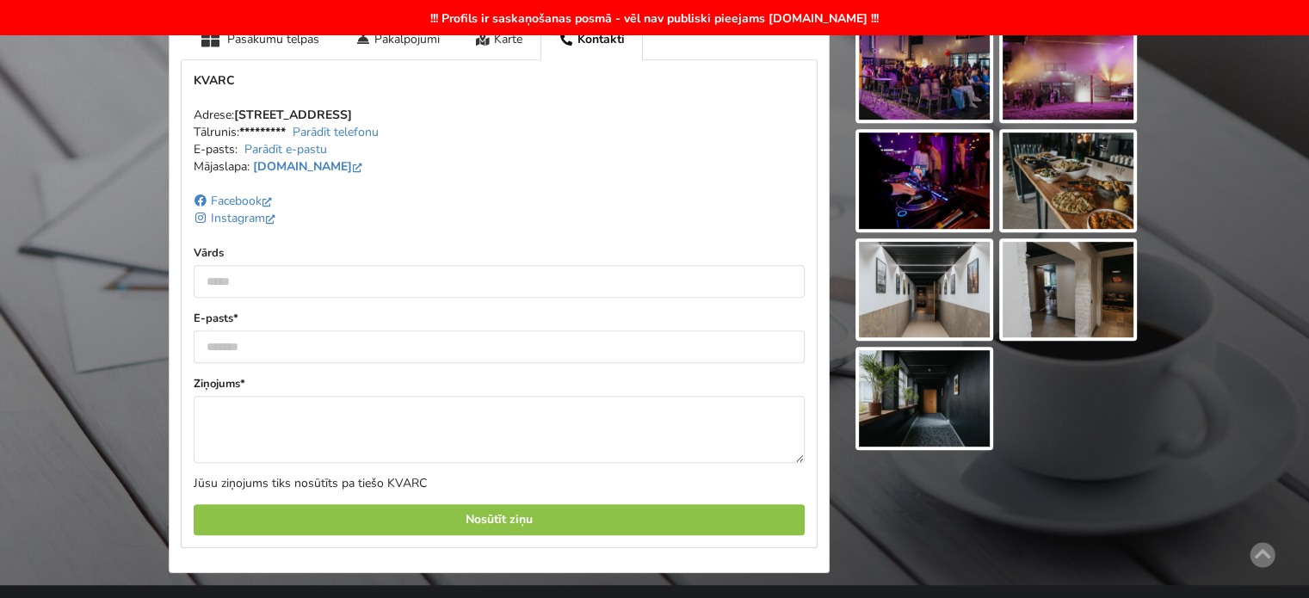
scroll to position [516, 0]
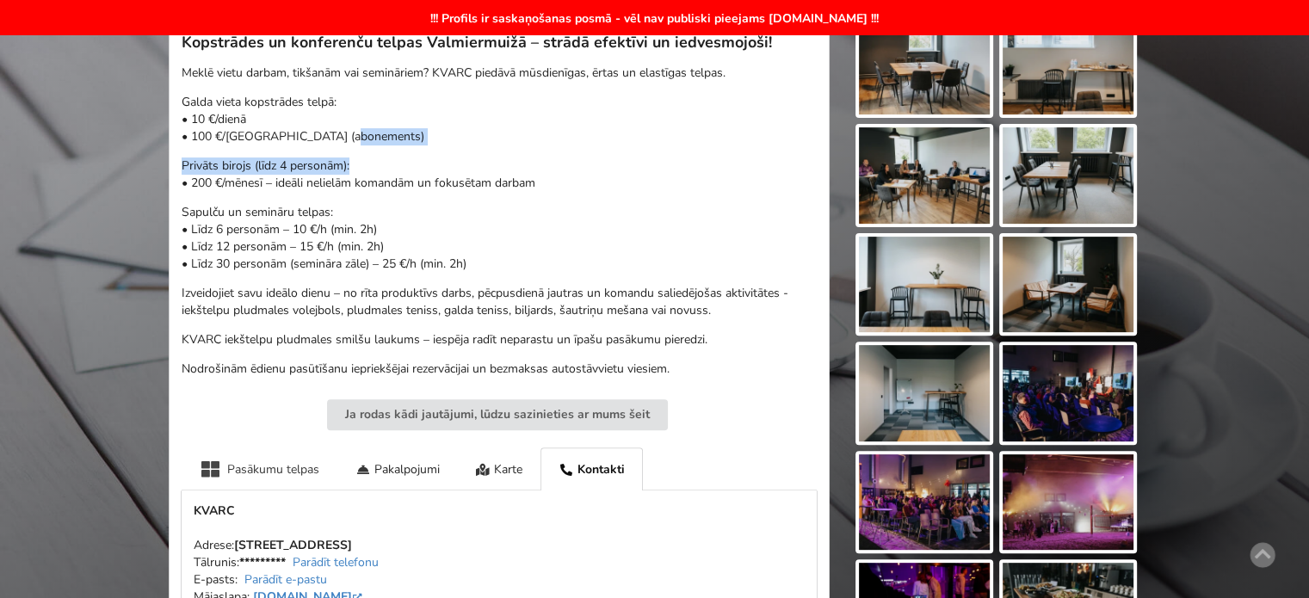
click at [251, 460] on div "Pasākumu telpas" at bounding box center [260, 469] width 156 height 42
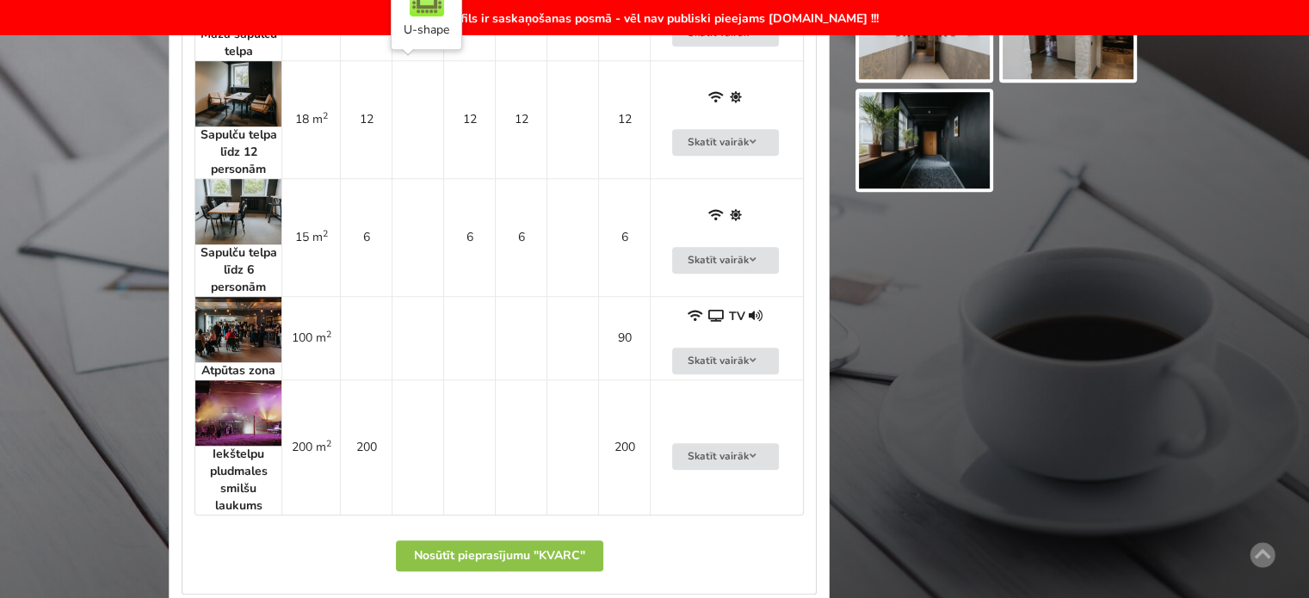
scroll to position [1291, 0]
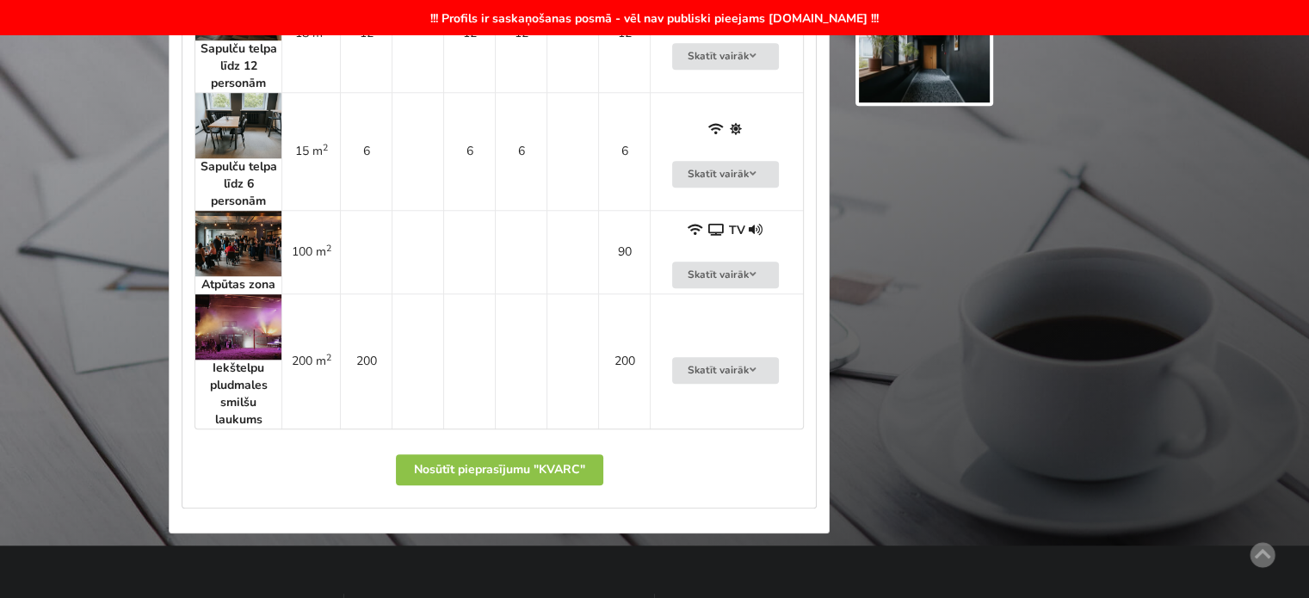
click at [250, 382] on strong "Iekštelpu pludmales smilšu laukums" at bounding box center [239, 394] width 58 height 68
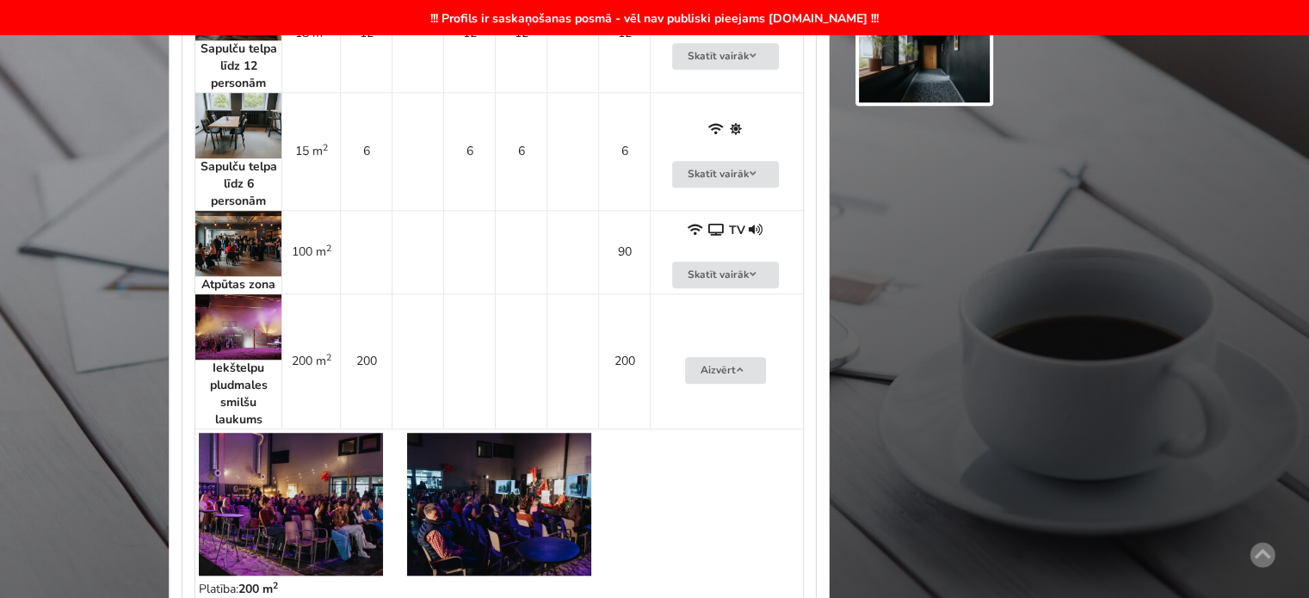
click at [250, 382] on strong "Iekštelpu pludmales smilšu laukums" at bounding box center [239, 394] width 58 height 68
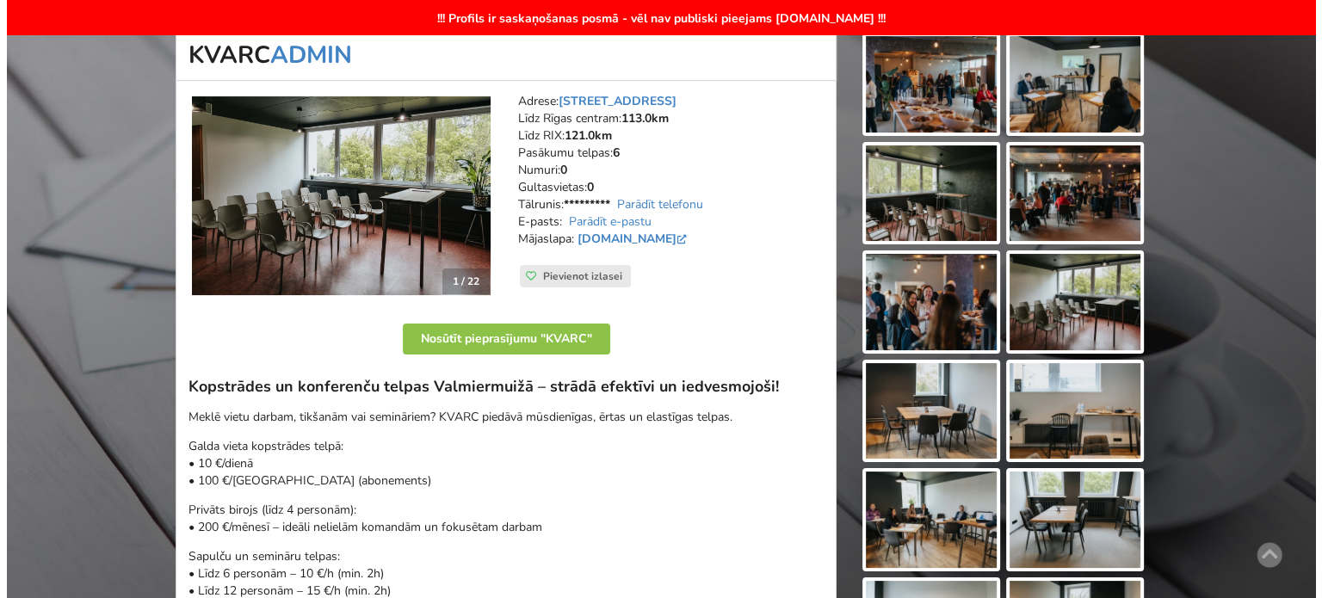
scroll to position [0, 0]
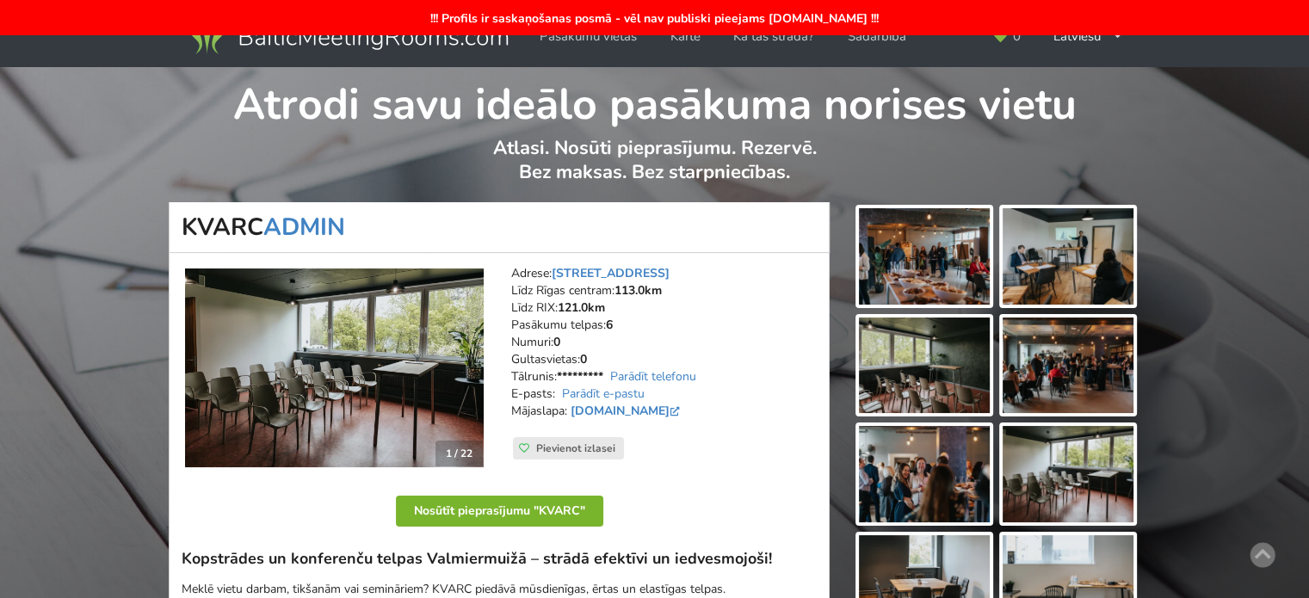
click at [516, 513] on button "Nosūtīt pieprasījumu "KVARC"" at bounding box center [499, 511] width 207 height 31
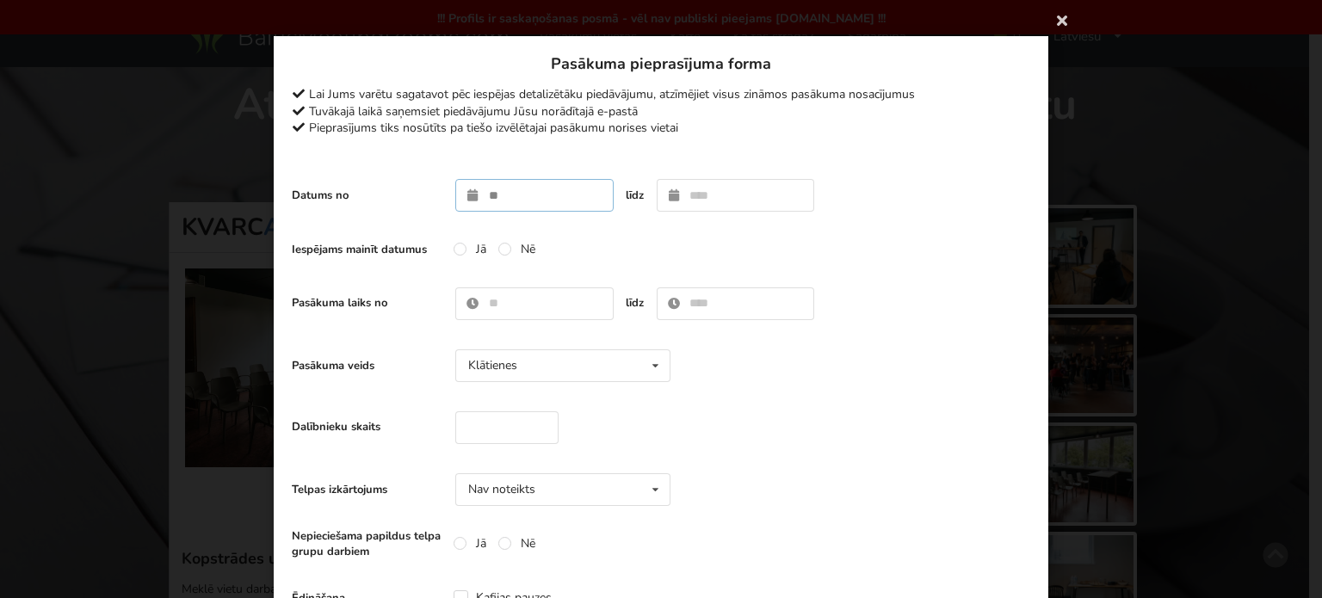
click at [579, 200] on input "text" at bounding box center [534, 195] width 158 height 33
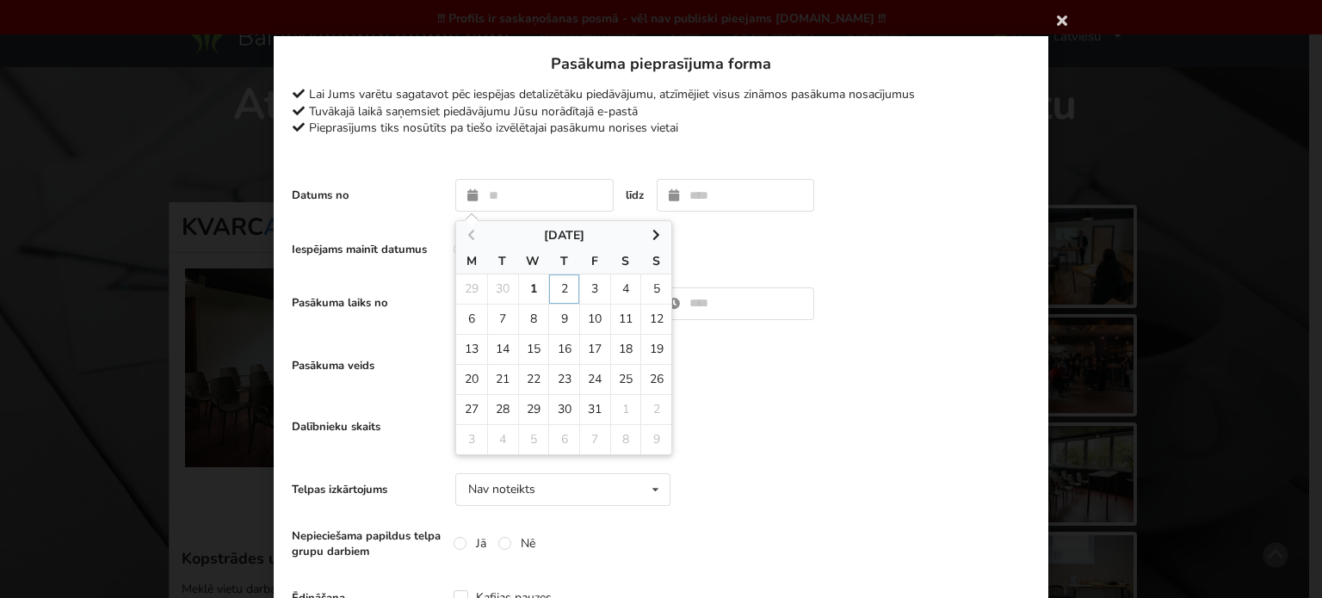
type input "**********"
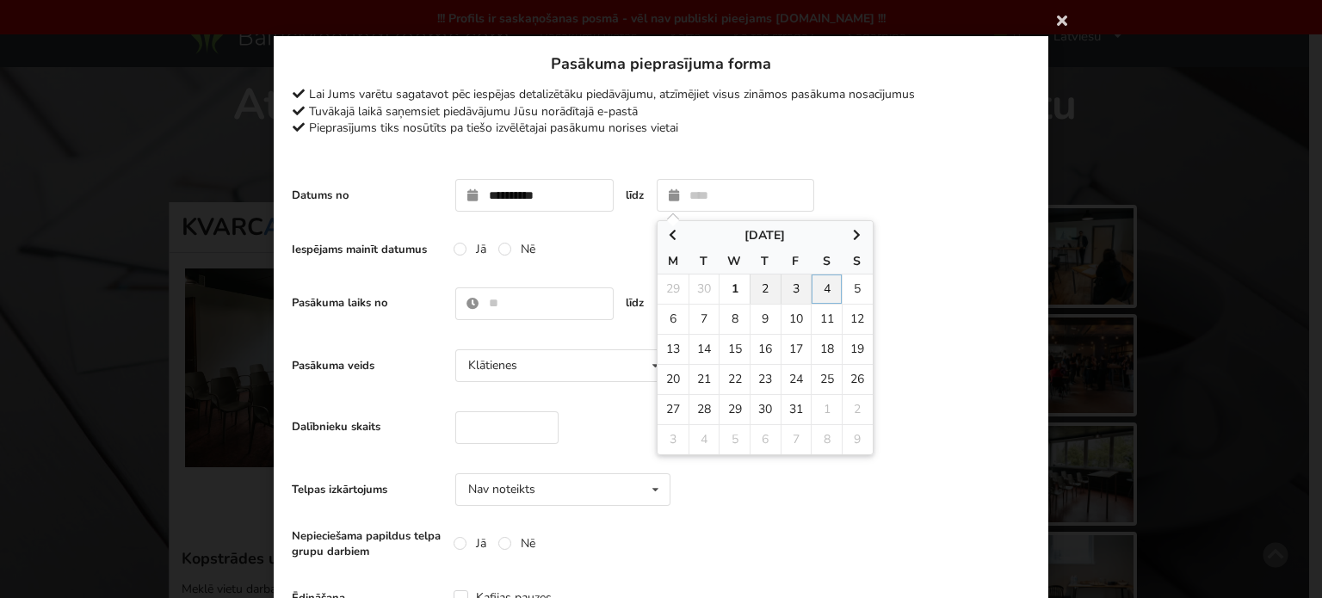
click at [970, 232] on div "Iespējams mainīt datumus Jā Nē" at bounding box center [661, 249] width 739 height 34
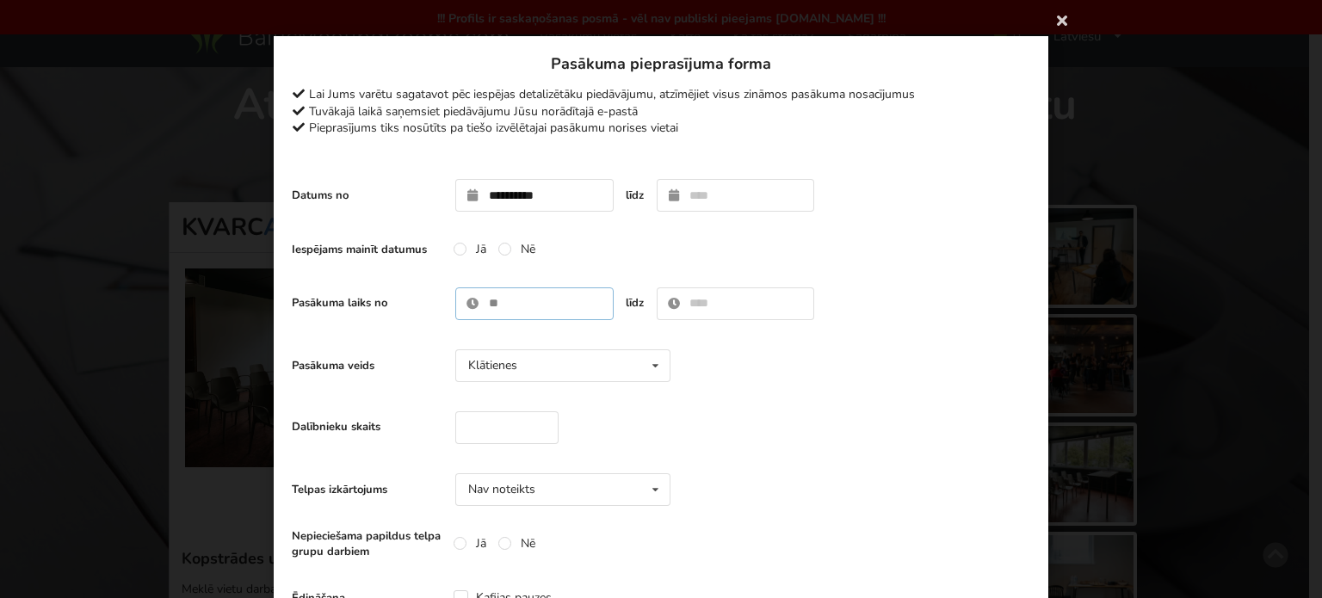
click at [529, 306] on input "text" at bounding box center [534, 304] width 158 height 33
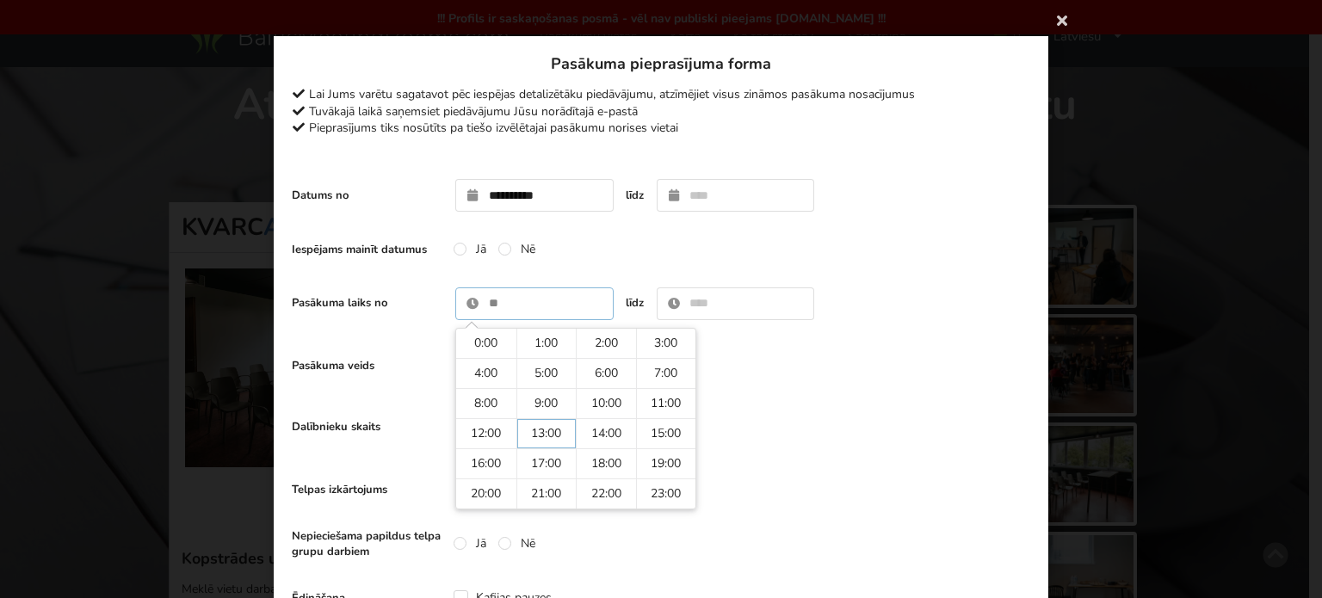
type input "*****"
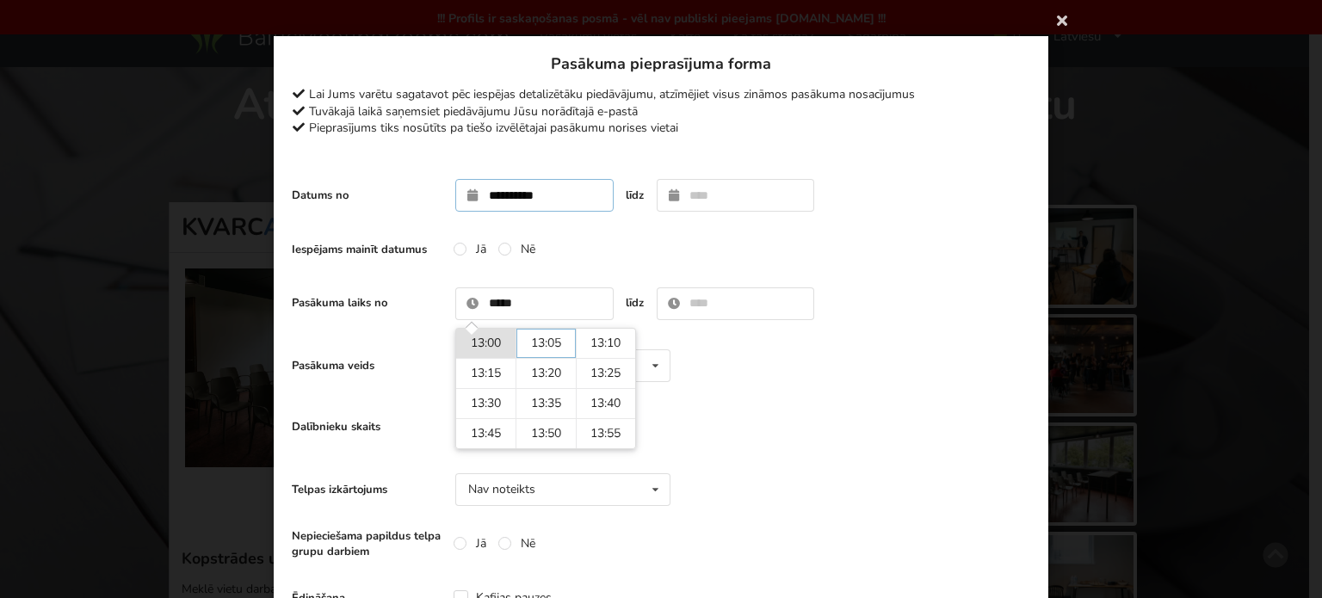
click at [528, 195] on input "**********" at bounding box center [534, 195] width 158 height 33
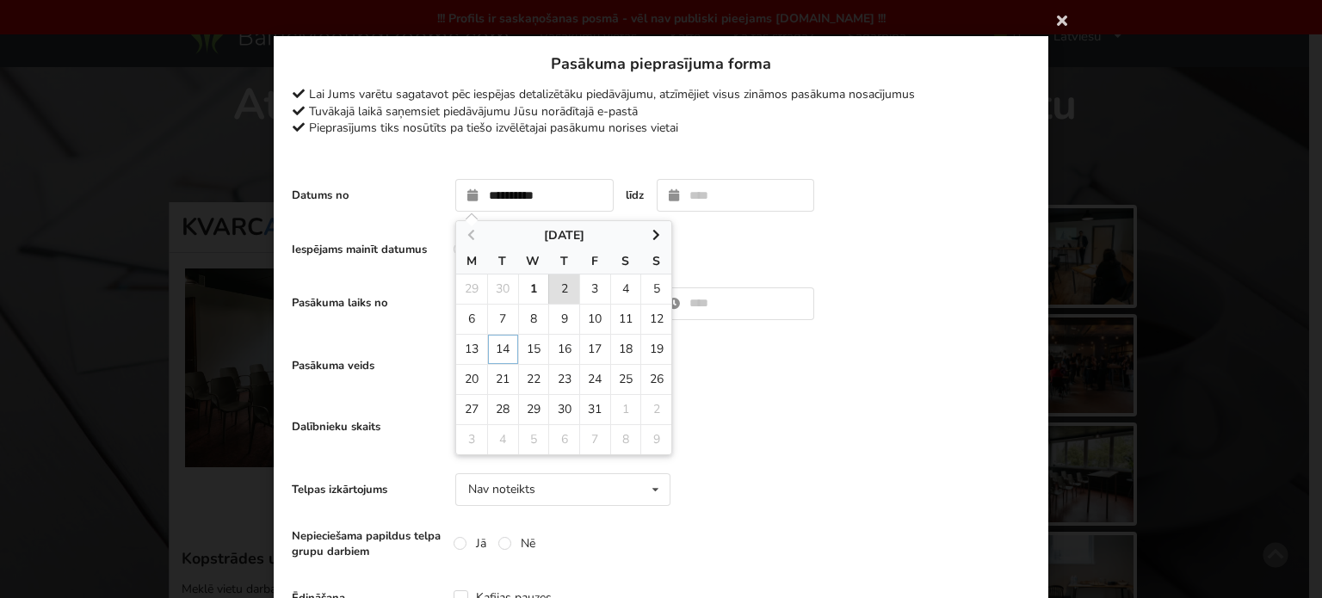
type input "**********"
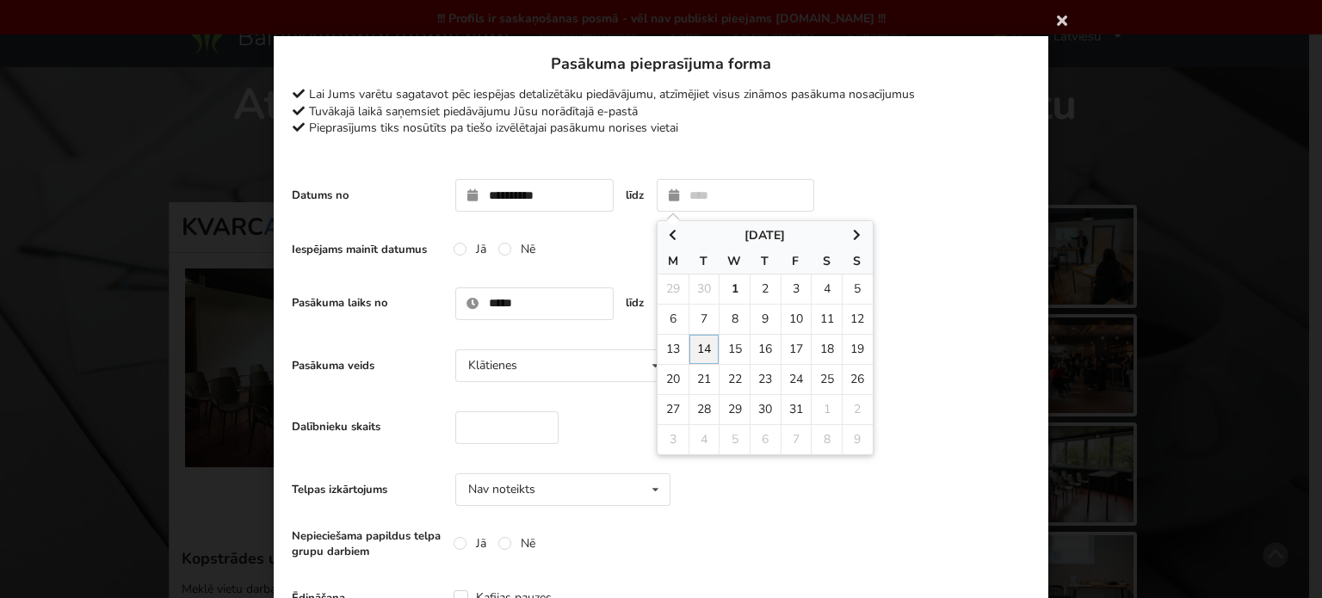
click at [908, 201] on div "**********" at bounding box center [661, 195] width 739 height 50
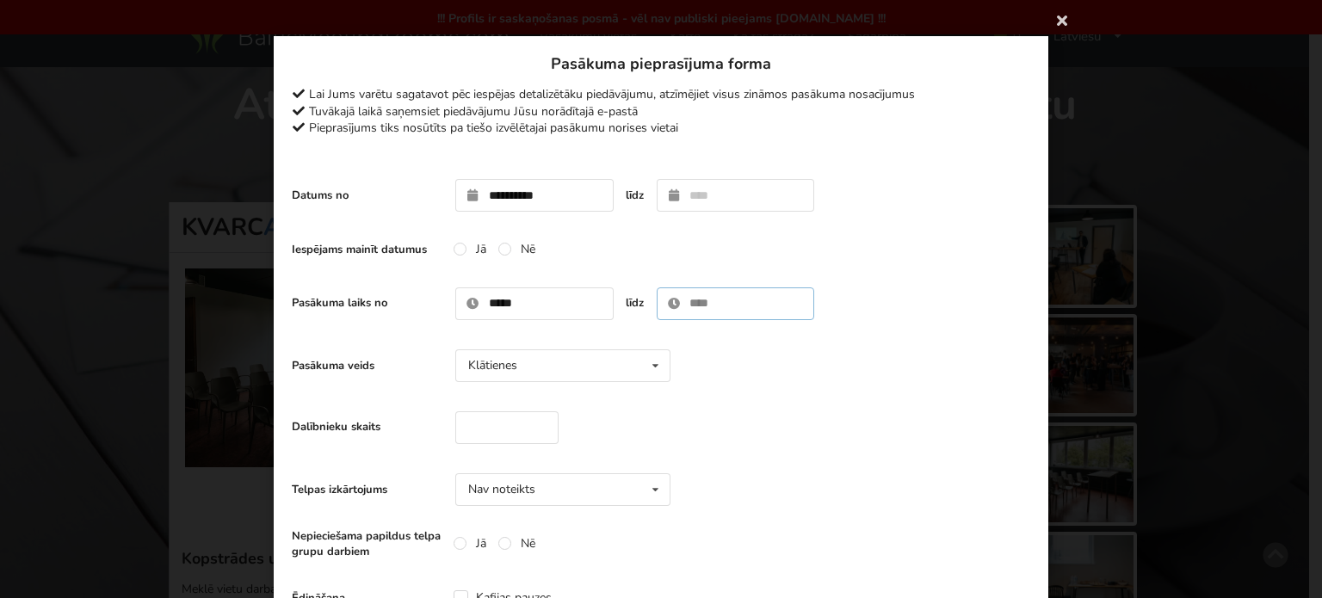
click at [739, 290] on input "text" at bounding box center [736, 304] width 158 height 33
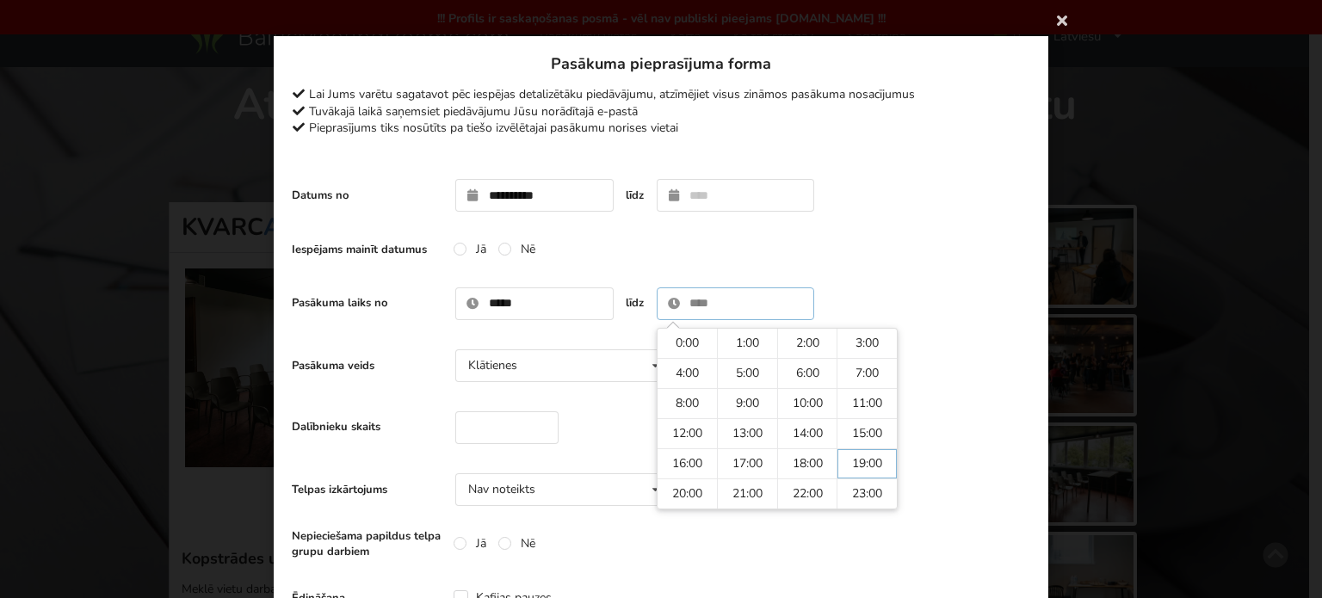
type input "*****"
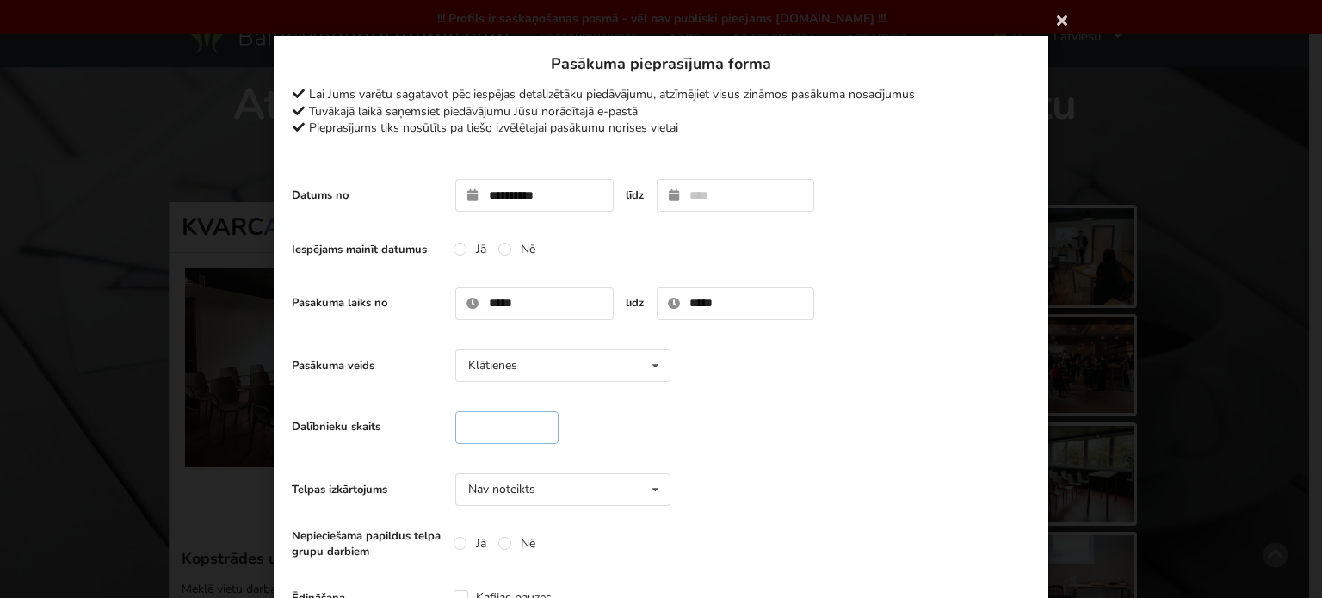
click at [492, 420] on input "number" at bounding box center [506, 427] width 103 height 33
type input "**"
click at [794, 415] on div "Dalībnieku skaits **" at bounding box center [661, 428] width 739 height 50
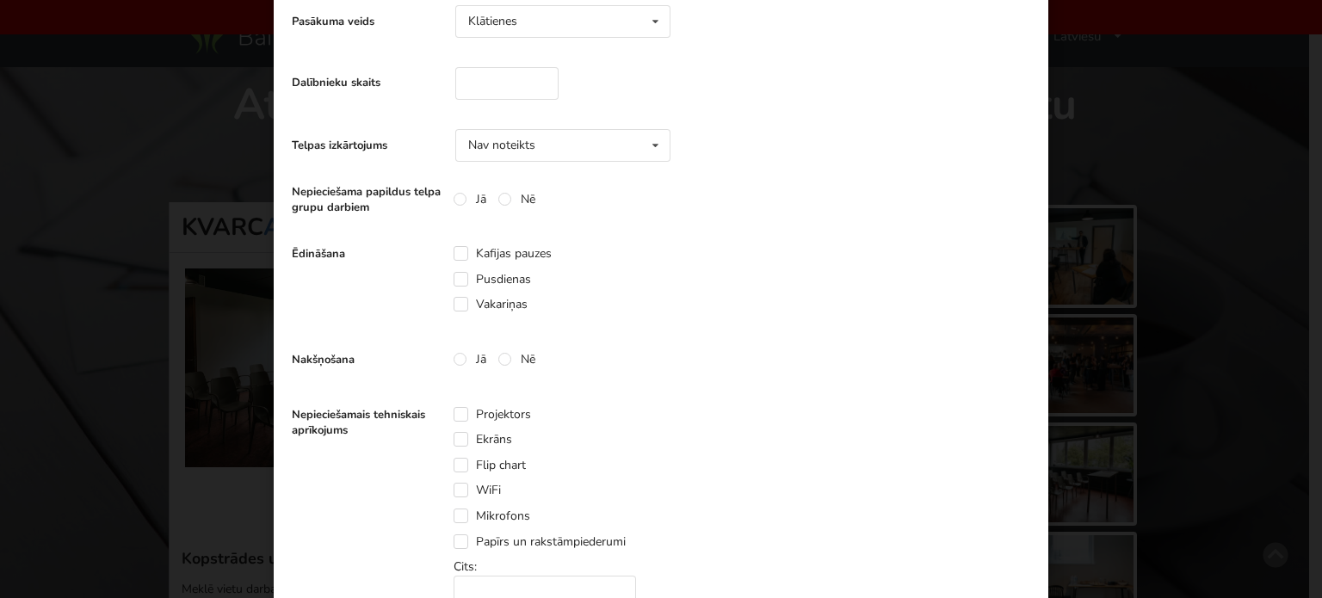
scroll to position [430, 0]
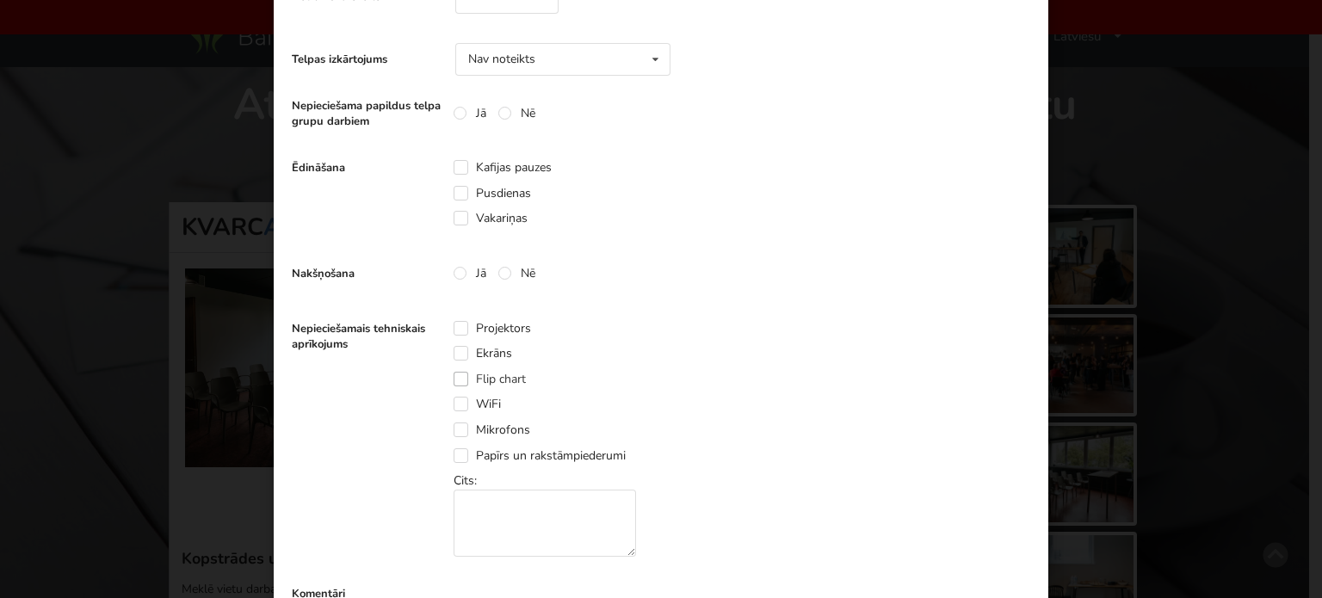
click at [455, 377] on label "Flip chart" at bounding box center [490, 379] width 72 height 15
click at [454, 405] on label "WiFi" at bounding box center [477, 404] width 47 height 15
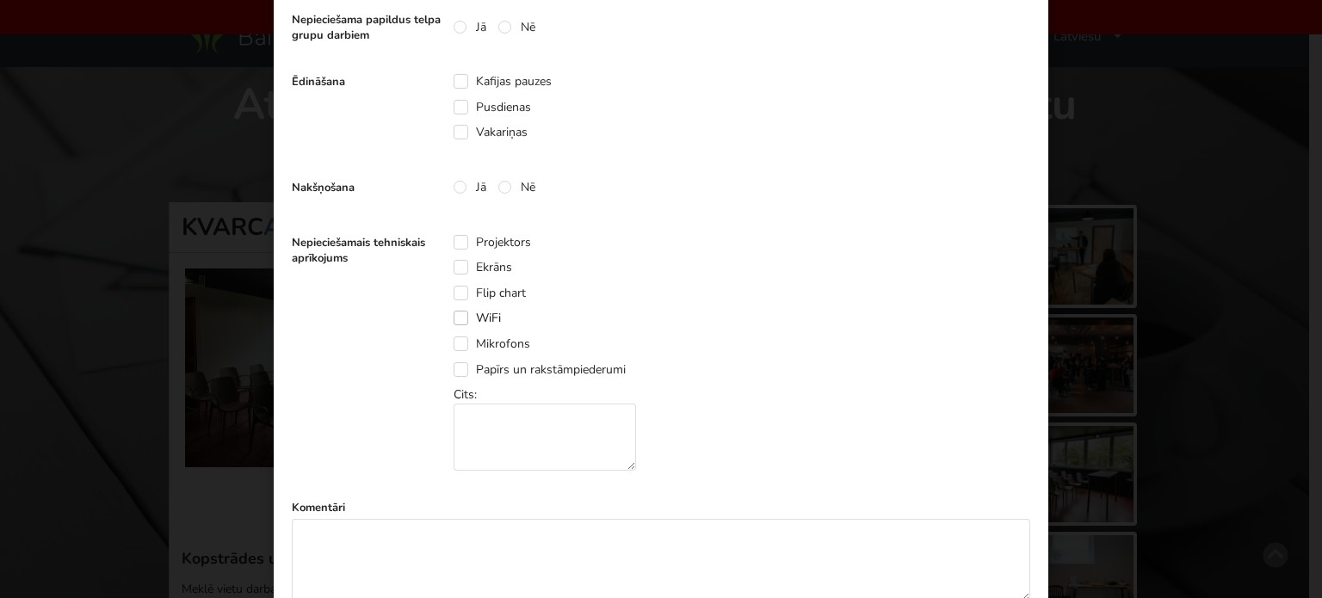
scroll to position [603, 0]
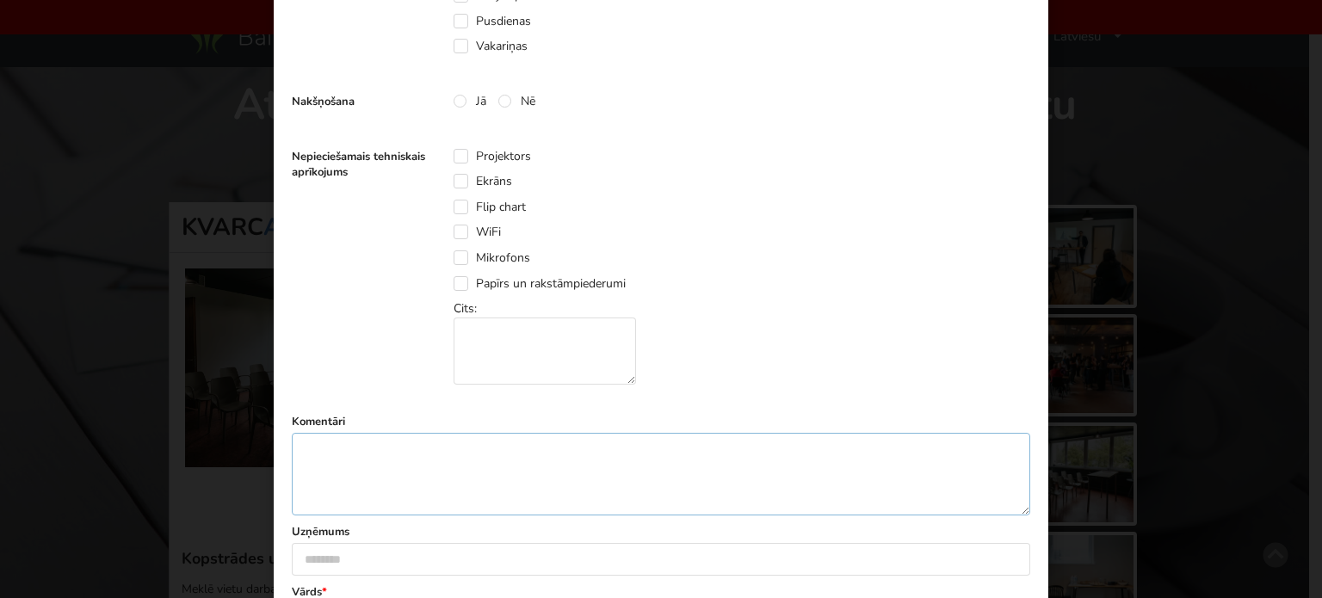
click at [440, 438] on textarea at bounding box center [661, 474] width 739 height 83
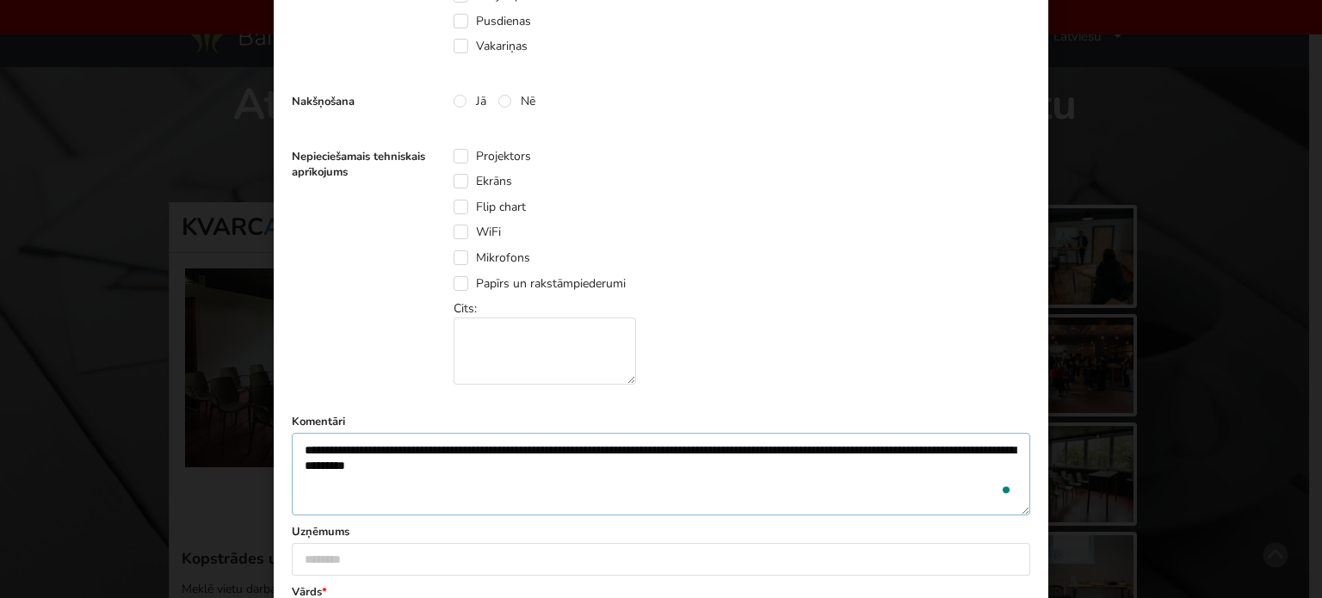
scroll to position [689, 0]
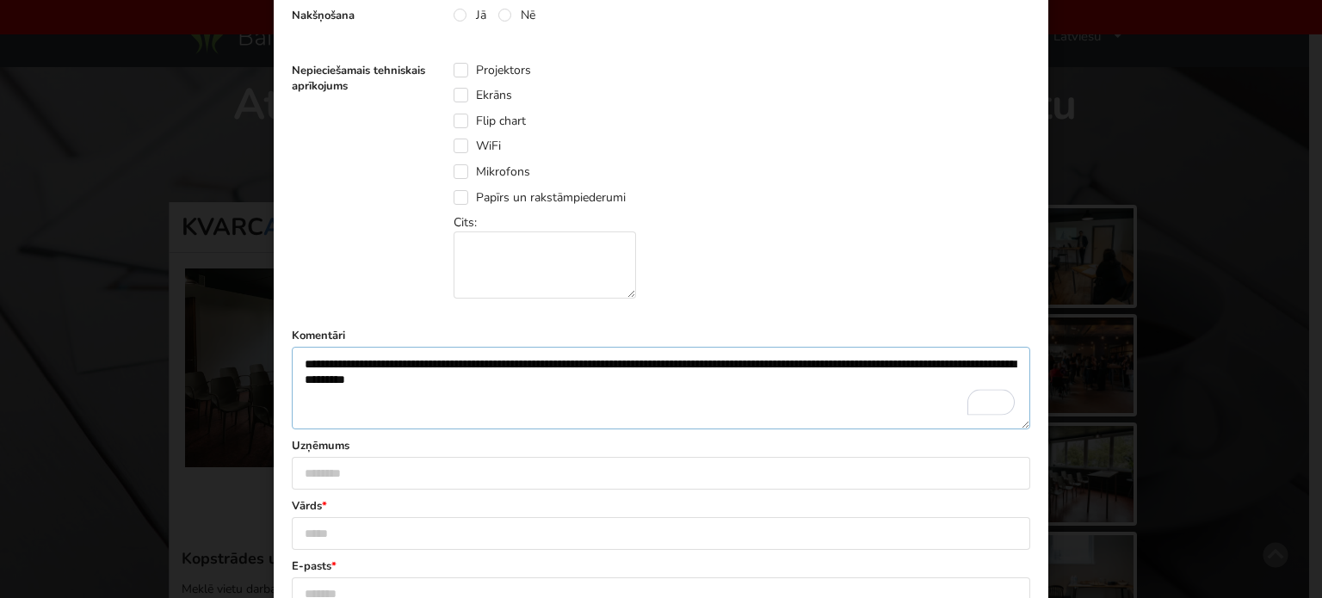
type textarea "**********"
click at [411, 478] on input "text" at bounding box center [661, 473] width 739 height 33
type input "**********"
click at [391, 541] on input "text" at bounding box center [661, 533] width 739 height 33
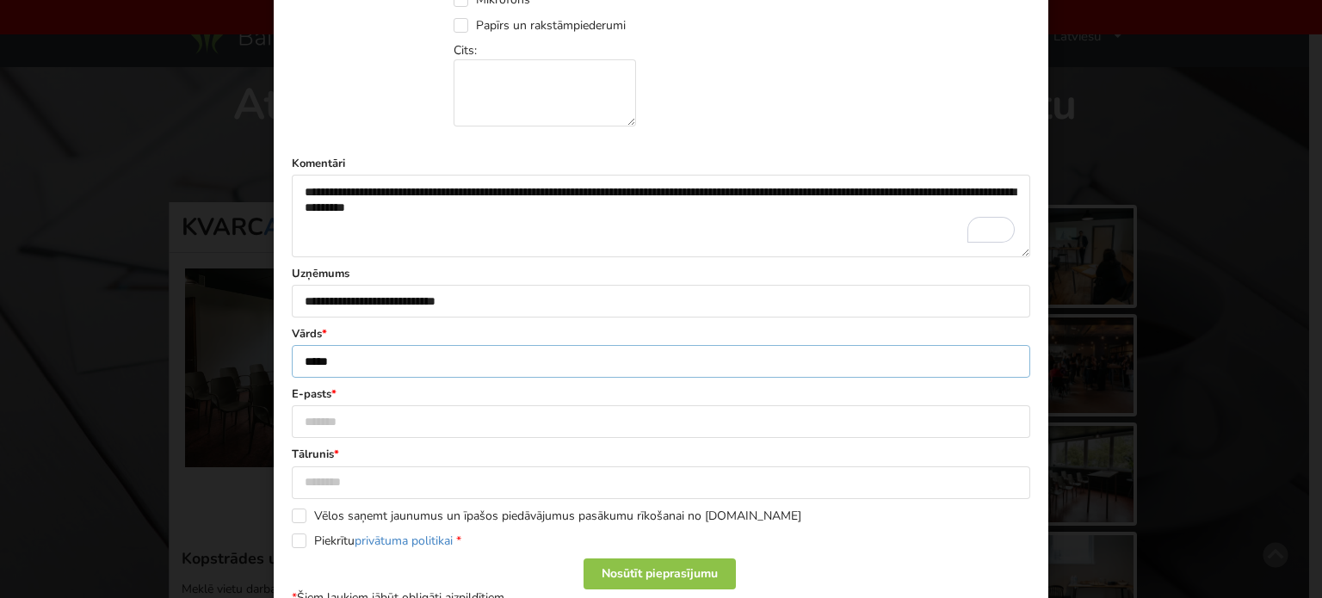
type input "*****"
click at [355, 415] on input "text" at bounding box center [661, 421] width 739 height 33
type input "**********"
click at [354, 471] on input "text" at bounding box center [661, 483] width 739 height 33
type input "********"
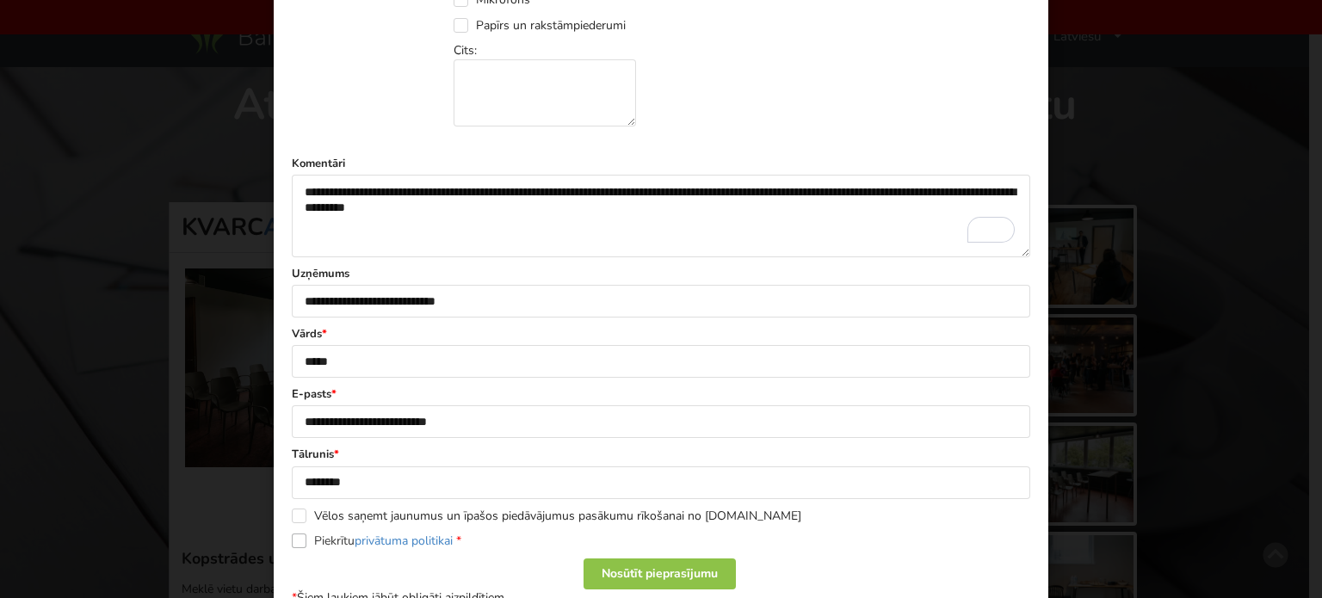
click at [293, 536] on label "Piekrītu privātuma politikai *" at bounding box center [377, 541] width 170 height 15
click at [640, 569] on div "Nosūtīt pieprasījumu" at bounding box center [660, 574] width 152 height 31
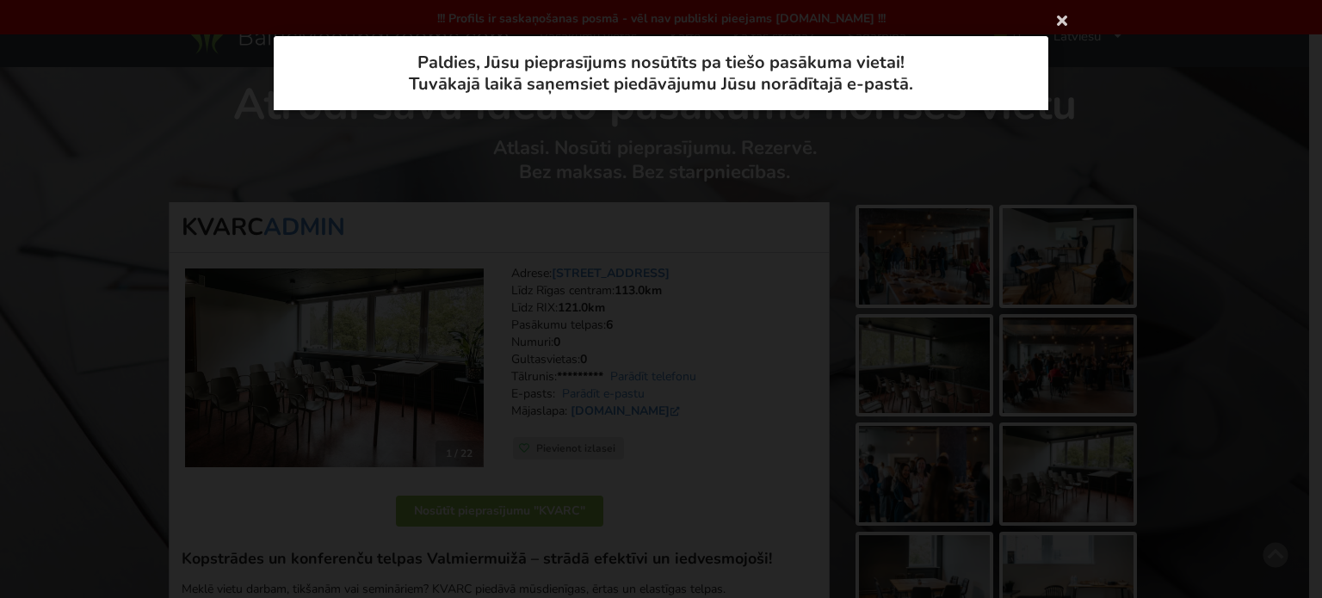
scroll to position [0, 0]
click at [1066, 19] on icon at bounding box center [1062, 20] width 28 height 28
